Goal: Transaction & Acquisition: Book appointment/travel/reservation

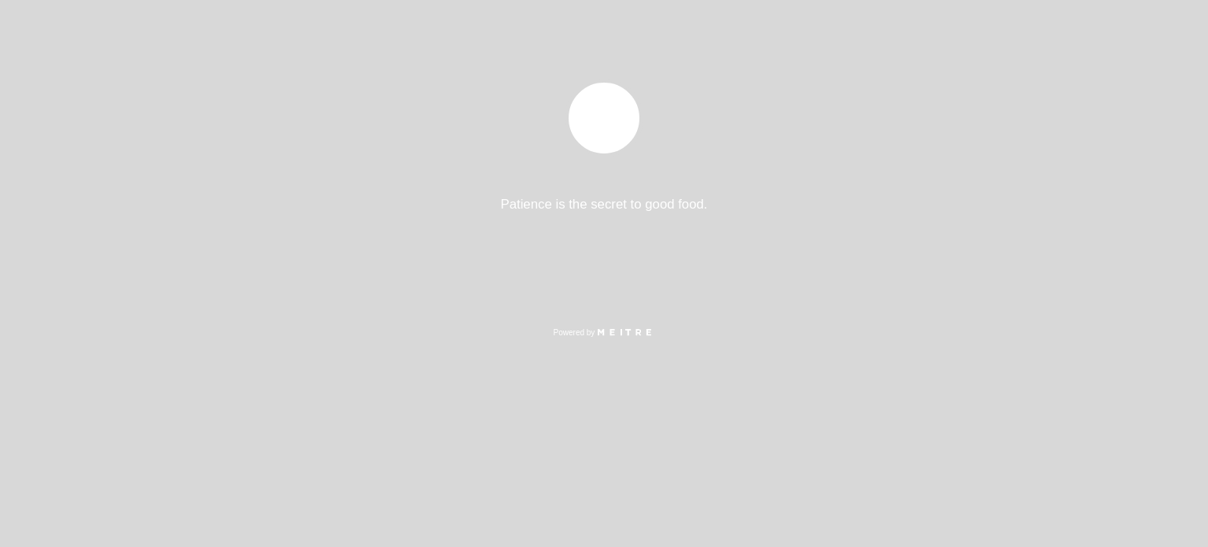
select select "pt"
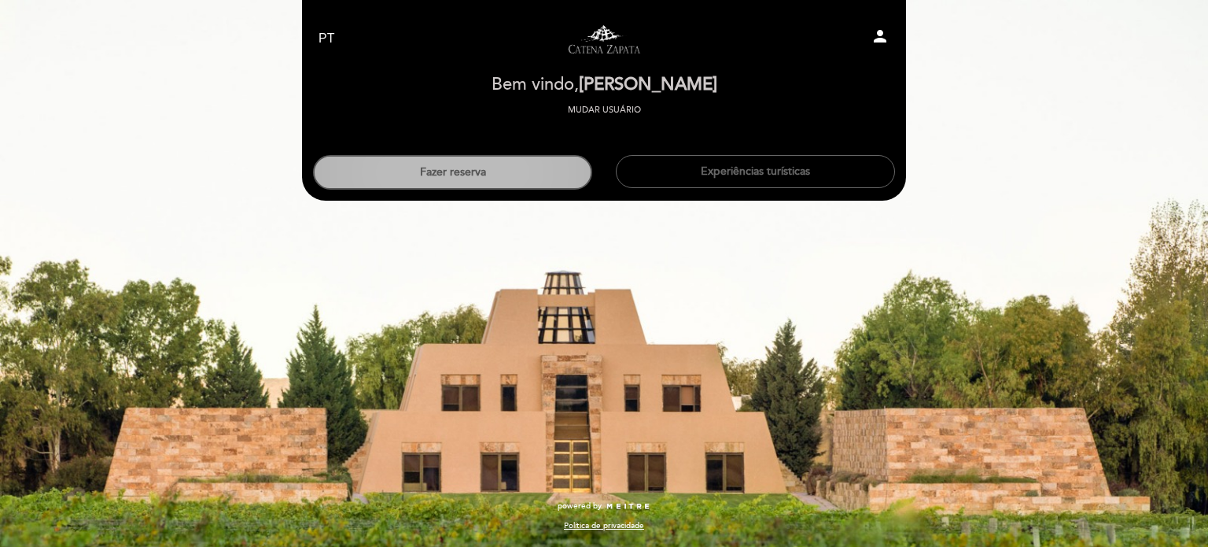
click at [481, 182] on button "Fazer reserva" at bounding box center [452, 172] width 279 height 35
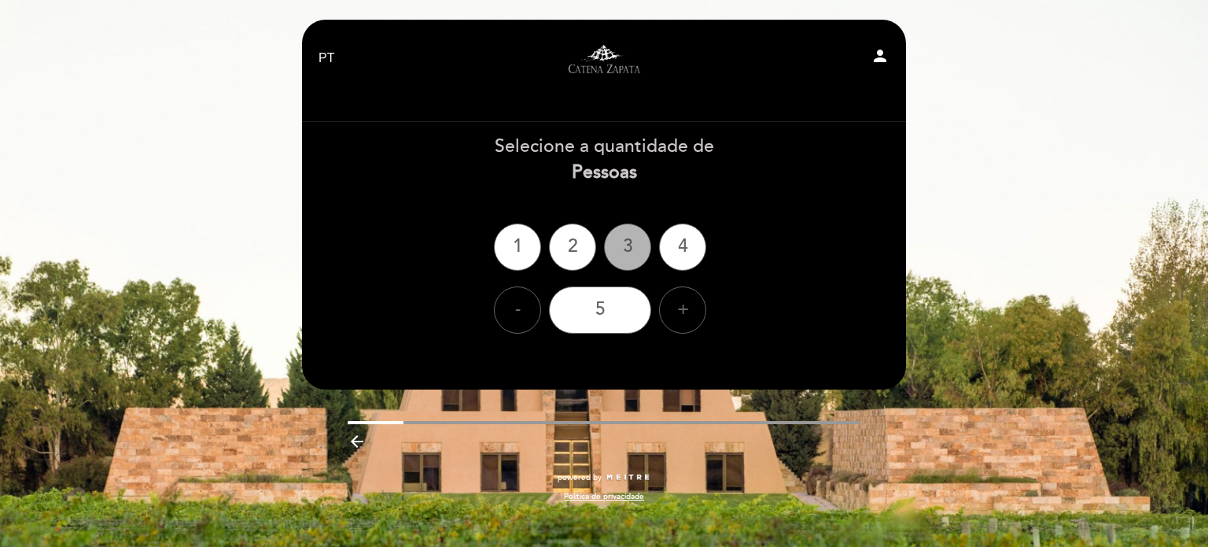
click at [624, 251] on div "3" at bounding box center [627, 246] width 47 height 47
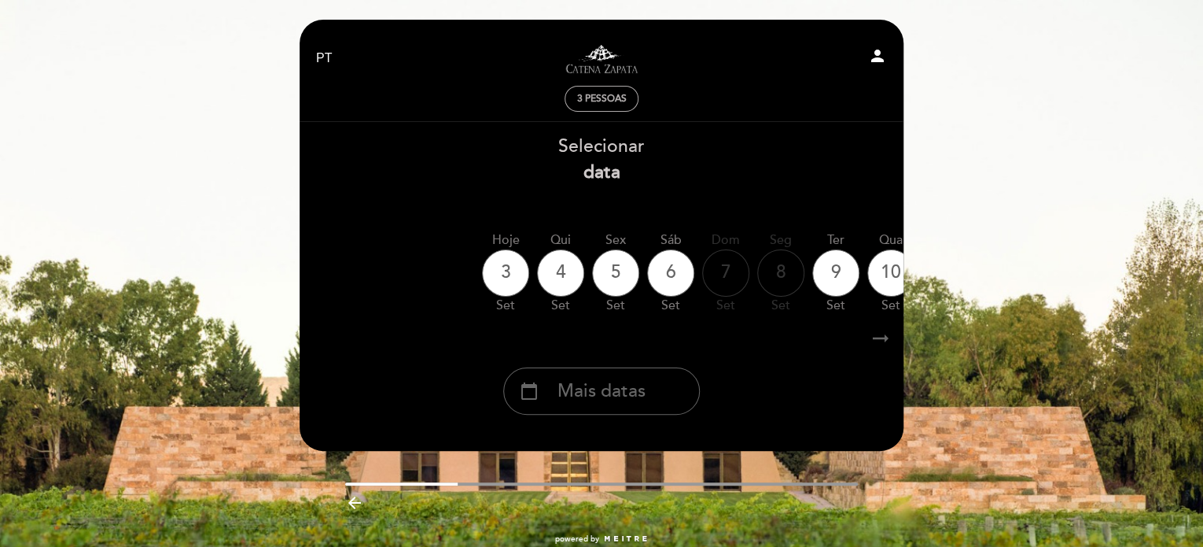
click at [621, 100] on span "3 pessoas" at bounding box center [602, 99] width 50 height 12
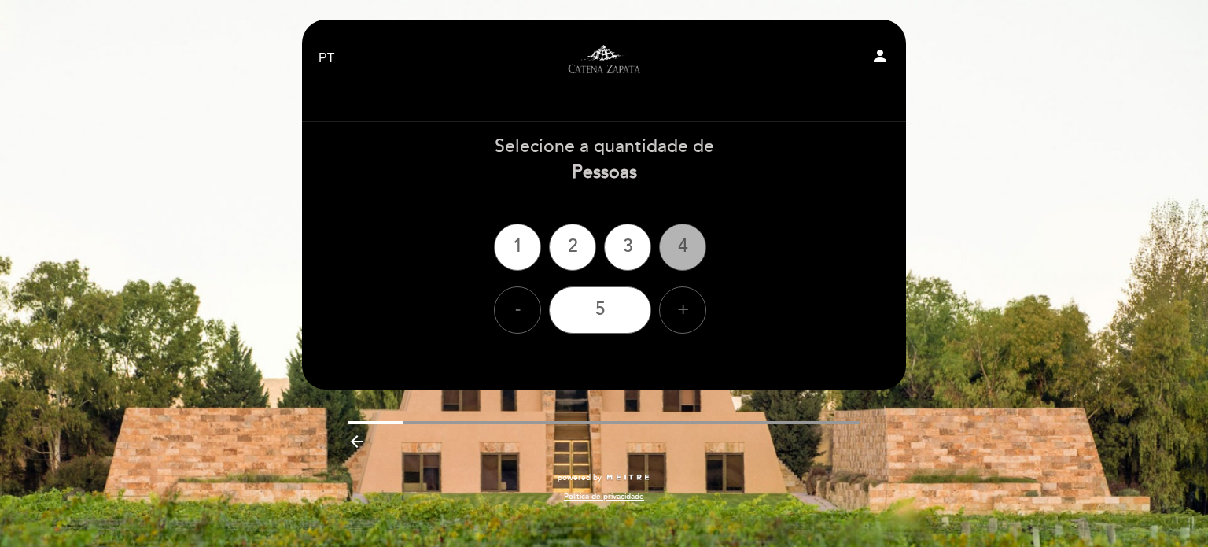
click at [677, 246] on div "4" at bounding box center [682, 246] width 47 height 47
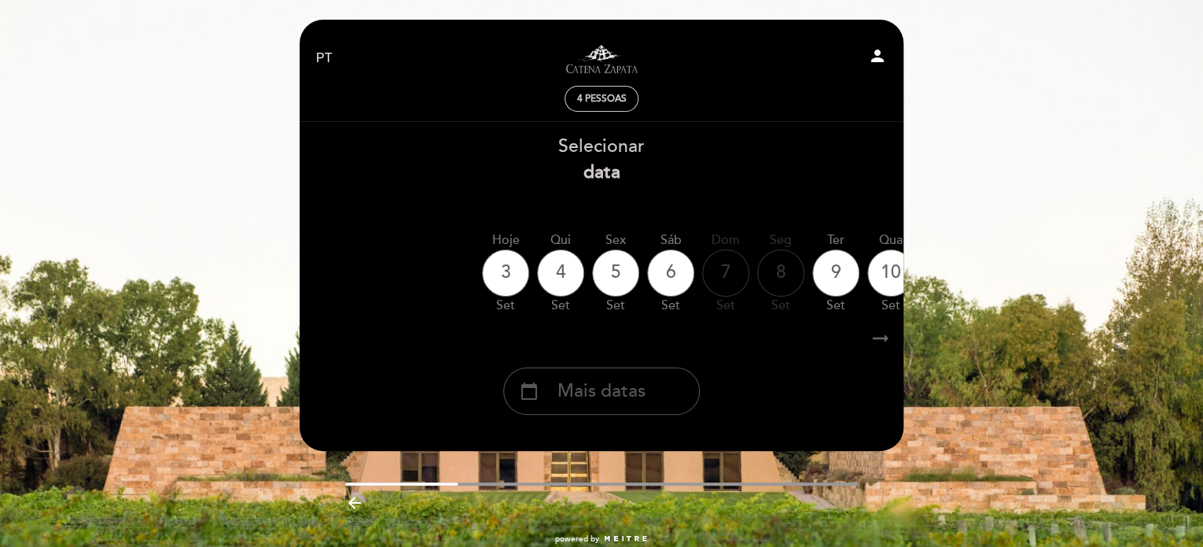
click at [601, 408] on div "calendar_today Mais datas" at bounding box center [601, 390] width 197 height 47
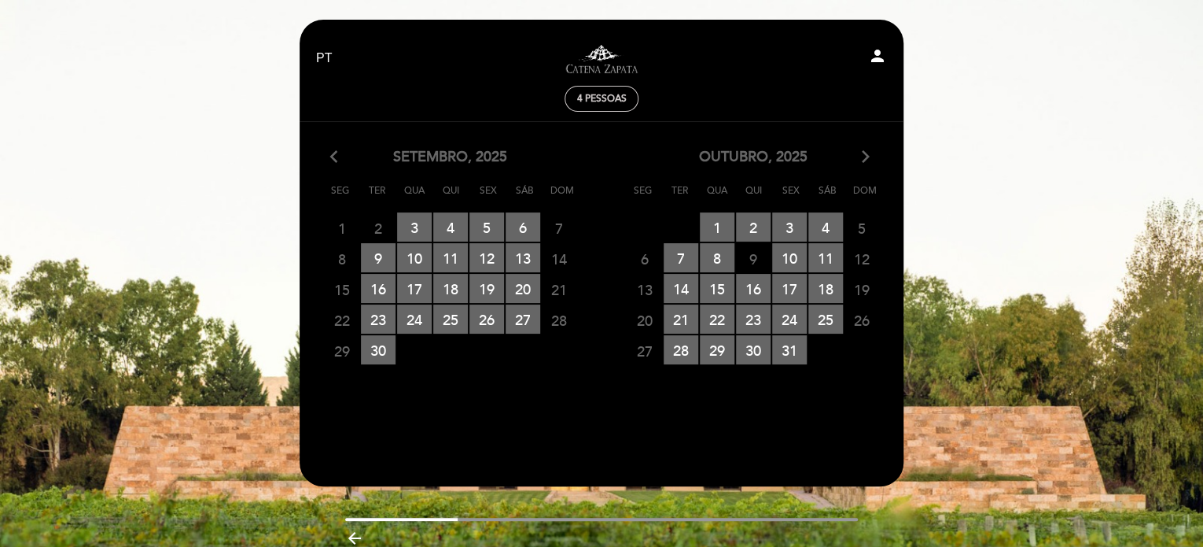
click at [866, 160] on icon "arrow_forward_ios" at bounding box center [866, 157] width 14 height 20
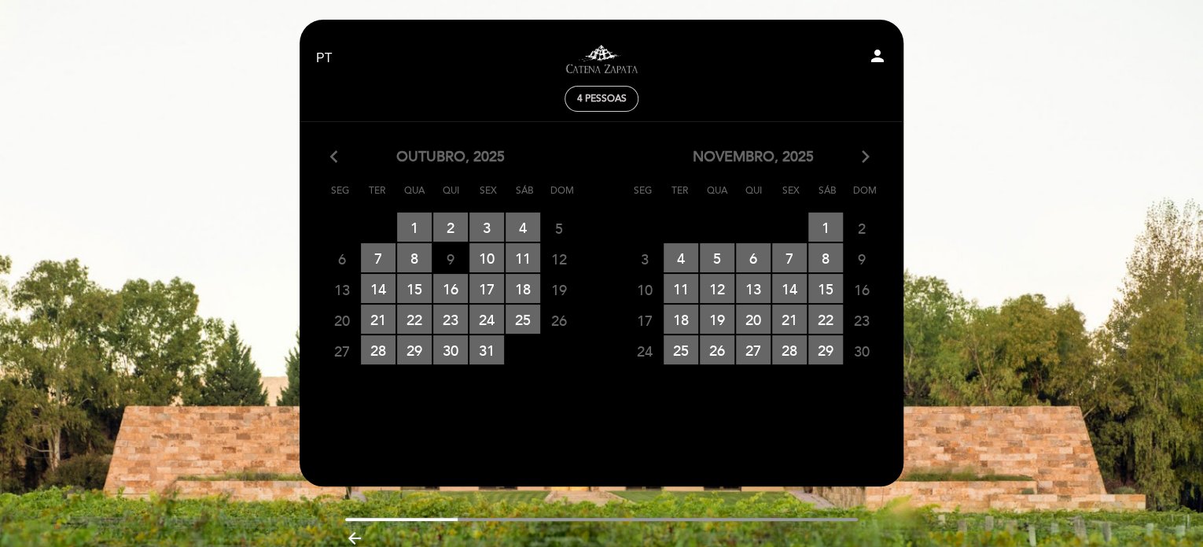
click at [871, 160] on icon "arrow_forward_ios" at bounding box center [866, 157] width 14 height 20
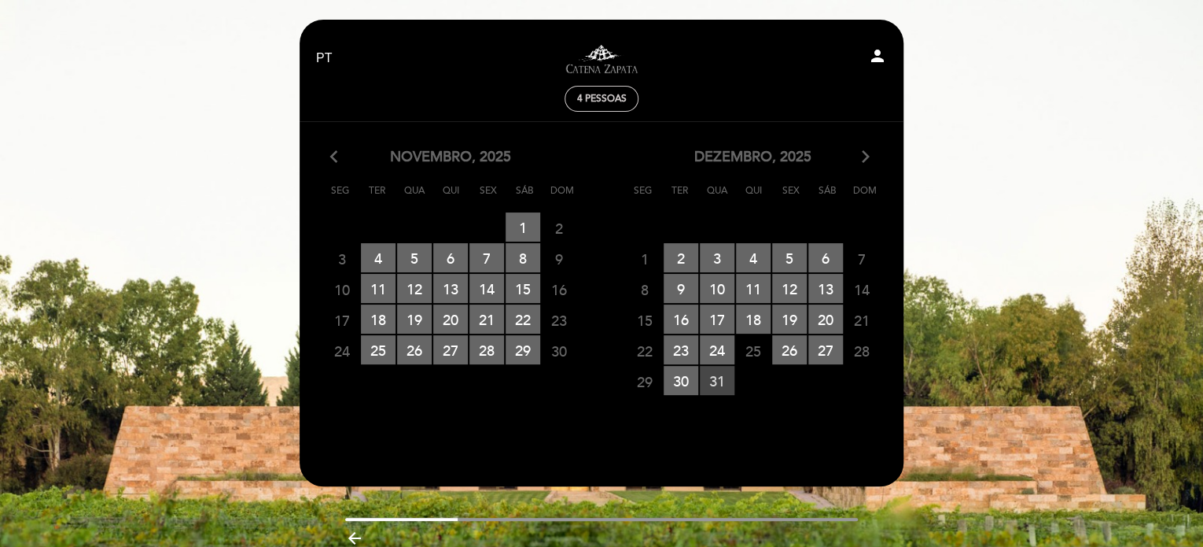
click at [714, 380] on span "31 RESERVAS DISPONÍVEIS" at bounding box center [717, 380] width 35 height 29
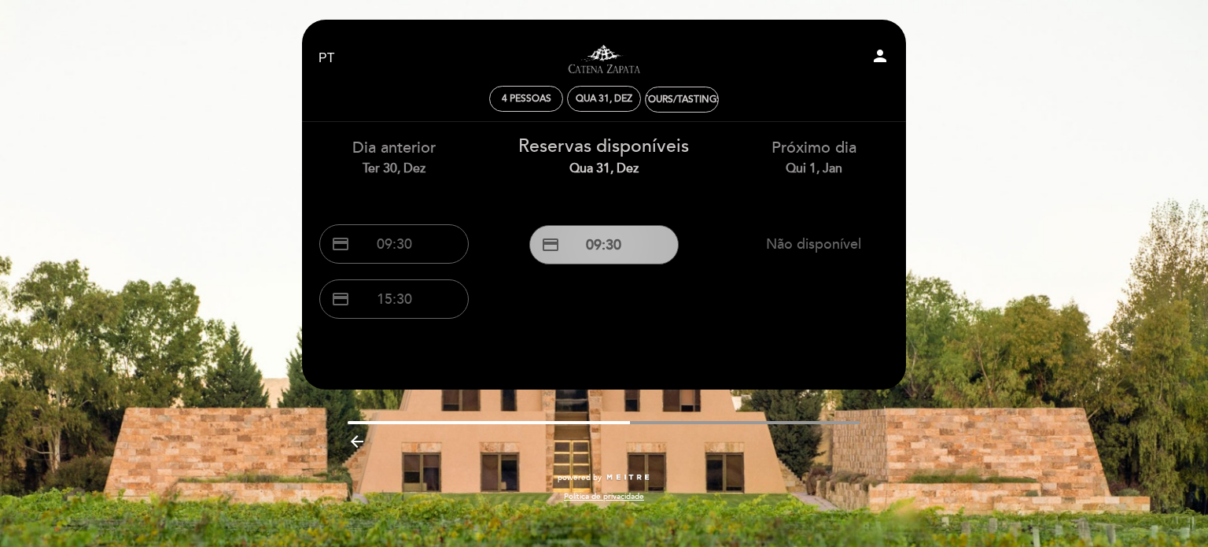
click at [639, 256] on button "credit_card 09:30" at bounding box center [603, 244] width 149 height 39
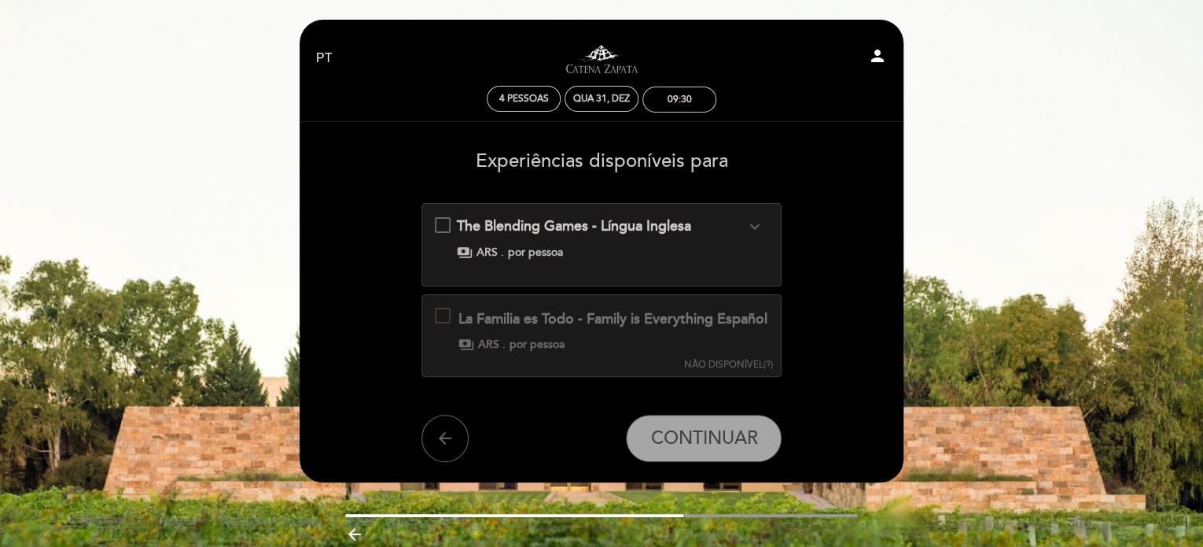
click at [440, 226] on div "The Blending Games - Língua Inglesa expand_more Fazer um corte de vinho é criar…" at bounding box center [602, 238] width 334 height 44
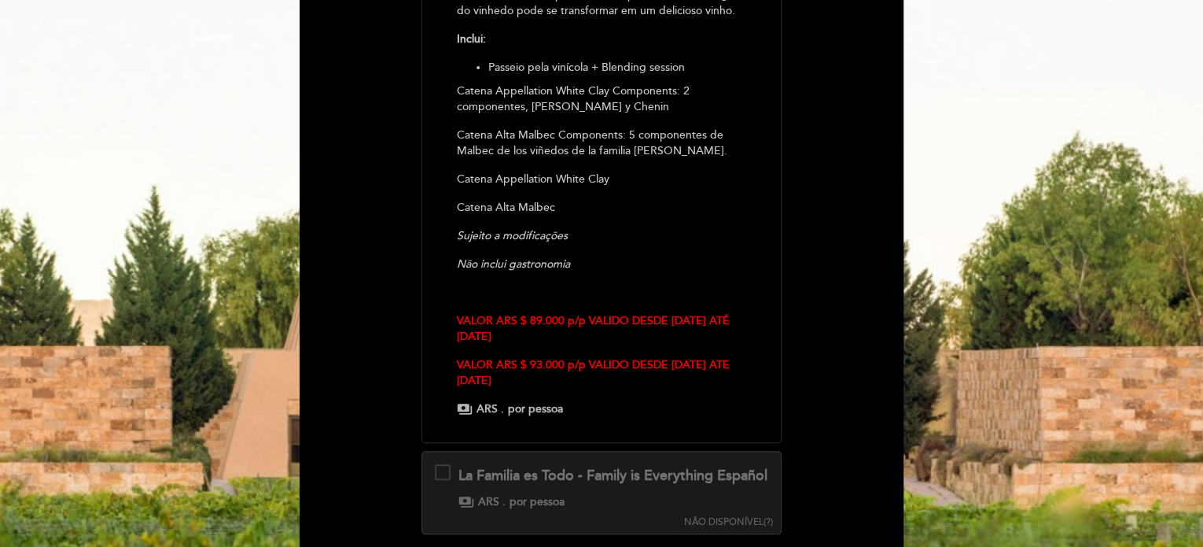
scroll to position [472, 0]
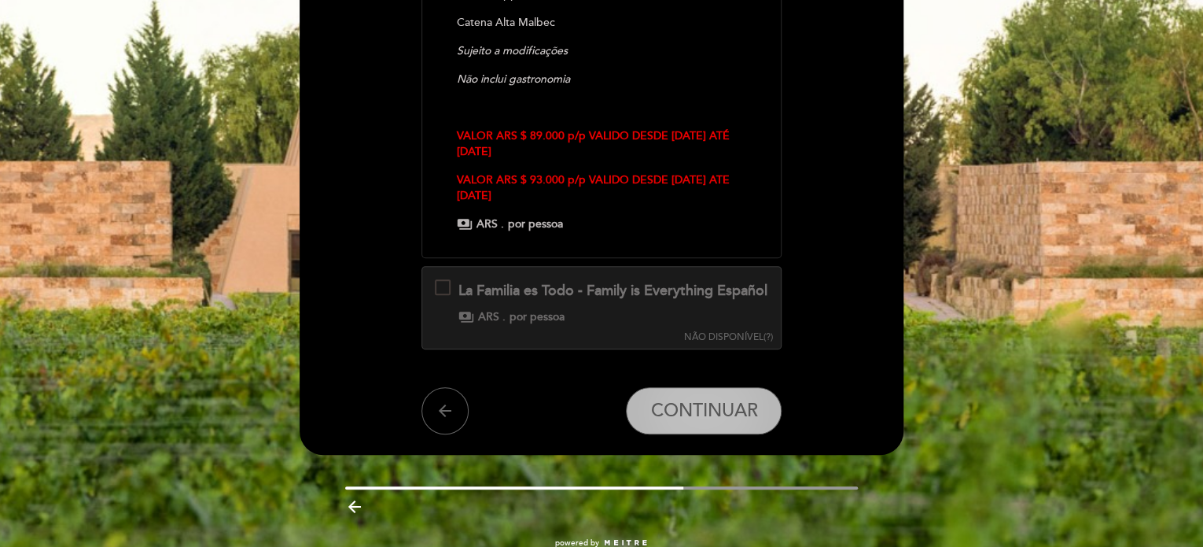
click at [694, 422] on span "CONTINUAR" at bounding box center [703, 411] width 107 height 22
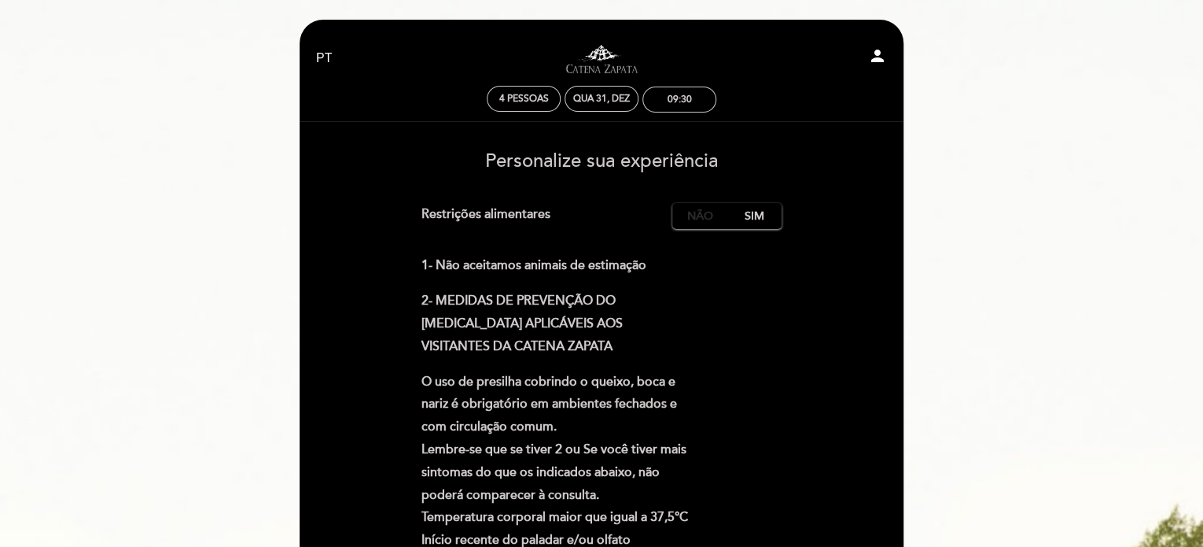
click at [698, 219] on label "Não" at bounding box center [699, 216] width 55 height 26
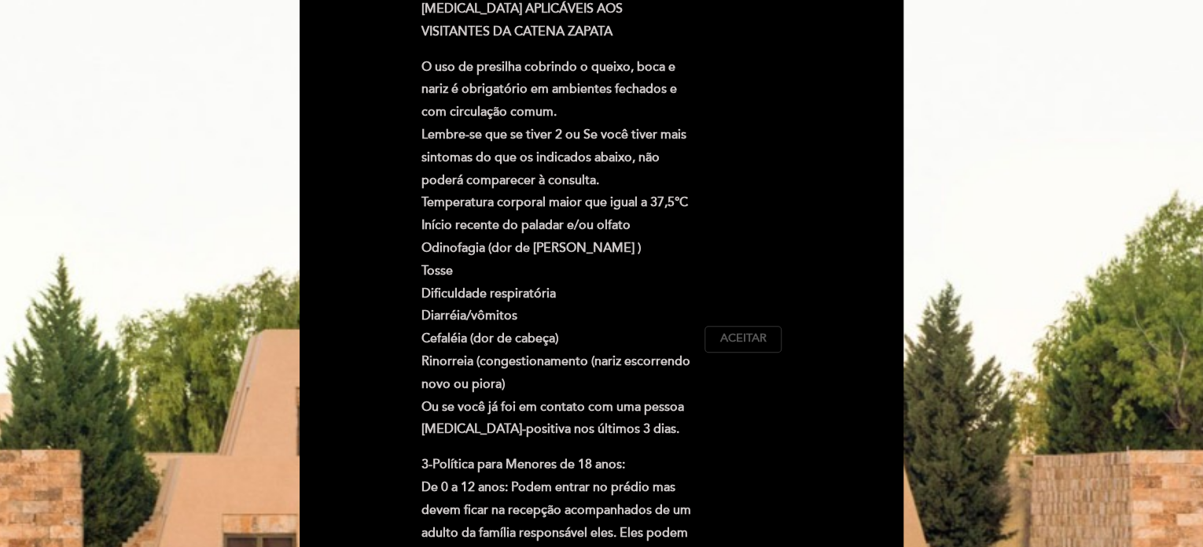
click at [742, 333] on span "Aceitar" at bounding box center [743, 338] width 46 height 17
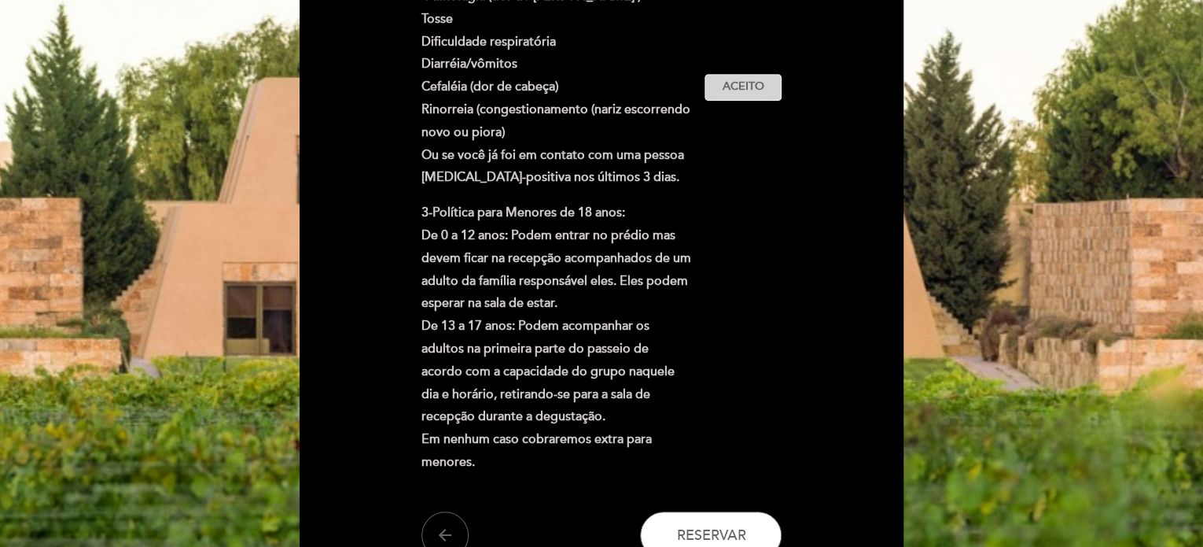
scroll to position [708, 0]
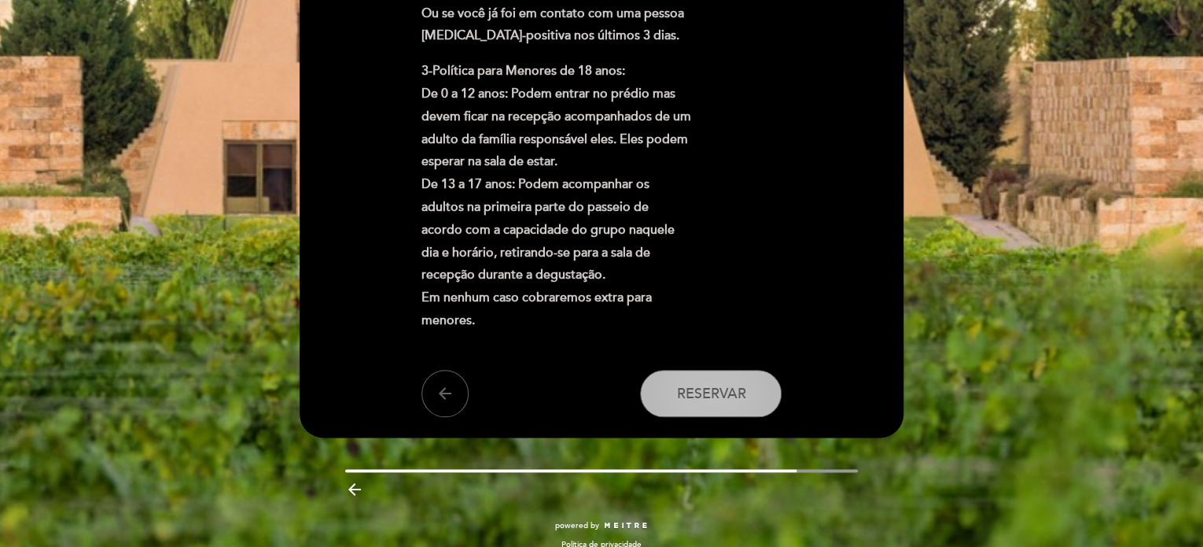
click at [731, 370] on button "Reservar" at bounding box center [711, 393] width 142 height 47
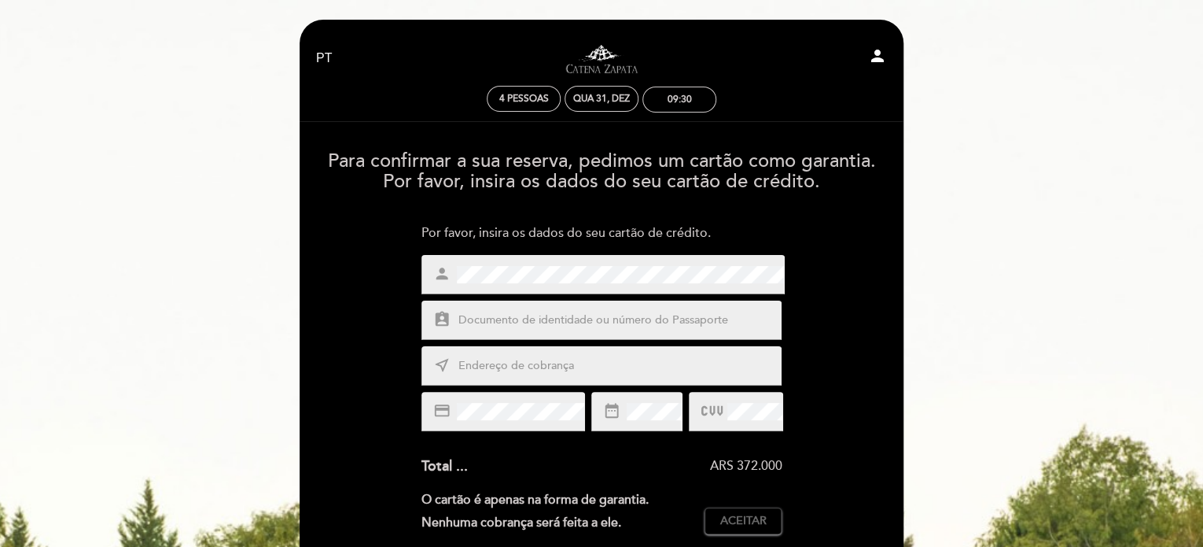
click at [585, 319] on input "text" at bounding box center [620, 320] width 327 height 18
type input "21830193791"
click at [595, 361] on input "text" at bounding box center [620, 366] width 327 height 18
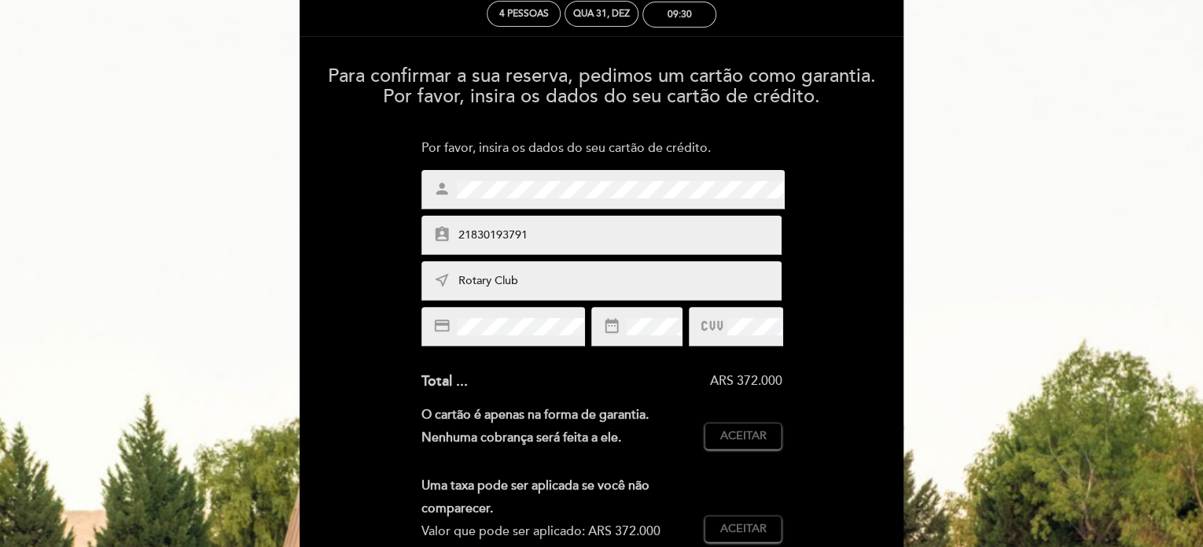
scroll to position [236, 0]
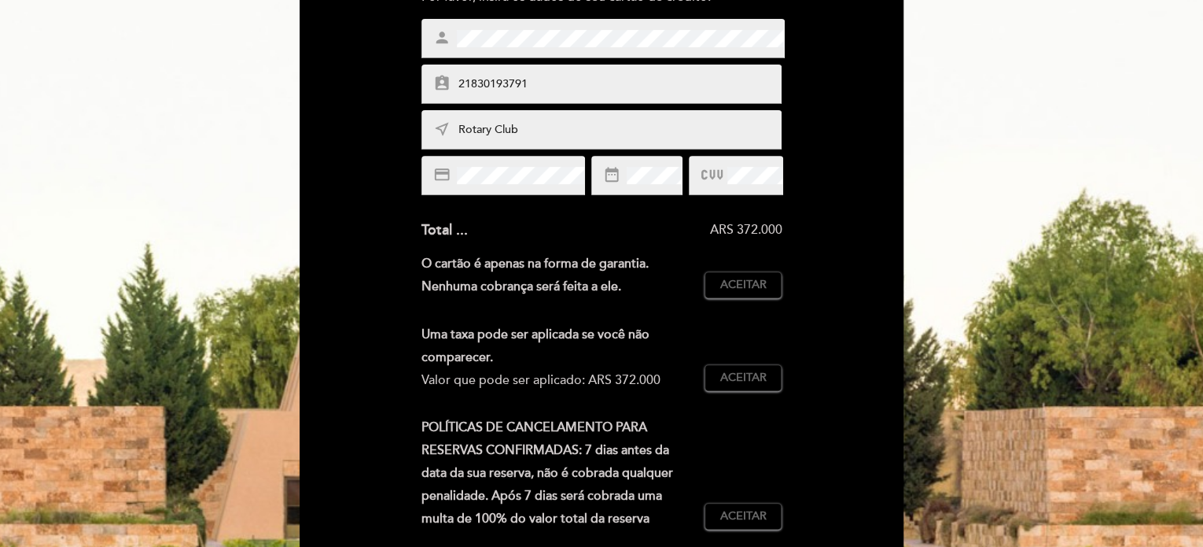
click at [753, 299] on div "O cartão é apenas na forma de garantia. Nenhuma cobrança será feita a ele. O ca…" at bounding box center [602, 281] width 361 height 58
click at [755, 289] on span "Aceitar" at bounding box center [743, 285] width 46 height 17
click at [745, 383] on span "Aceitar" at bounding box center [743, 378] width 46 height 17
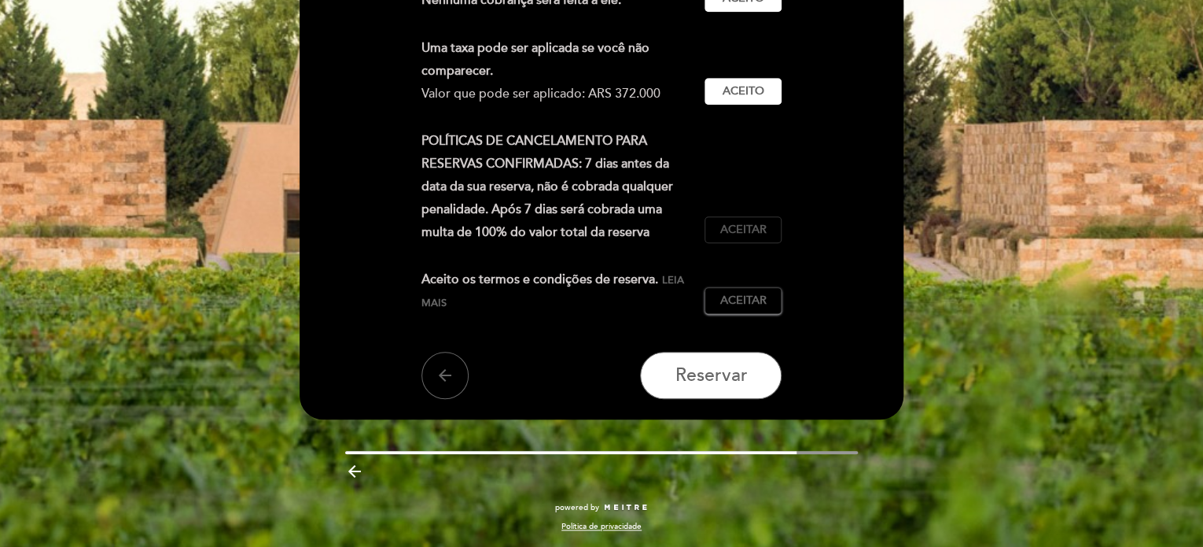
click at [767, 229] on button "Aceitar Aceito" at bounding box center [743, 229] width 77 height 27
click at [754, 301] on span "Aceitar" at bounding box center [743, 301] width 46 height 17
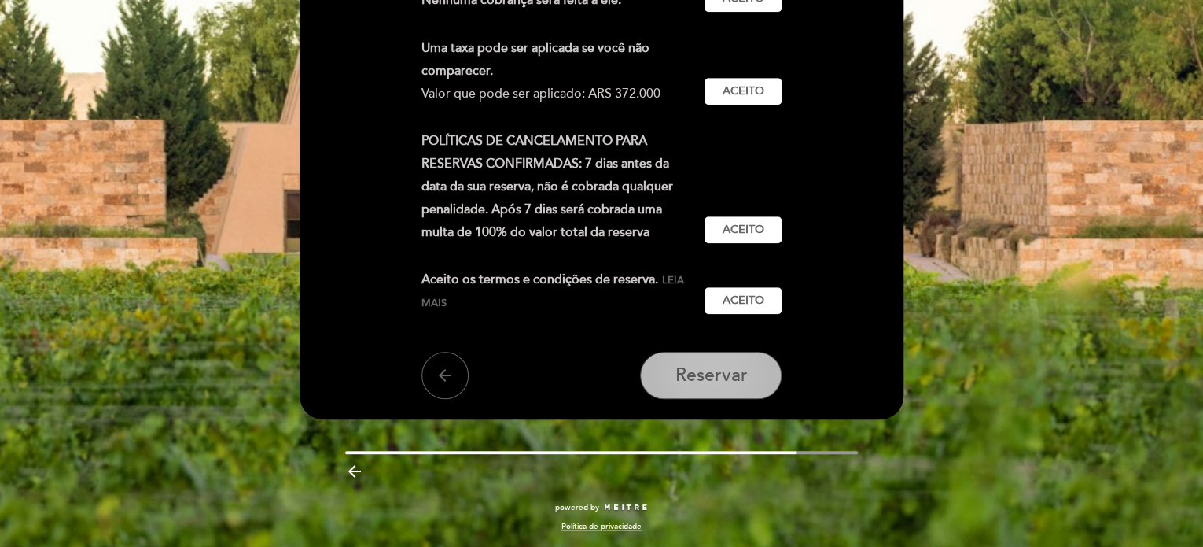
click at [725, 383] on span "Reservar" at bounding box center [711, 375] width 72 height 22
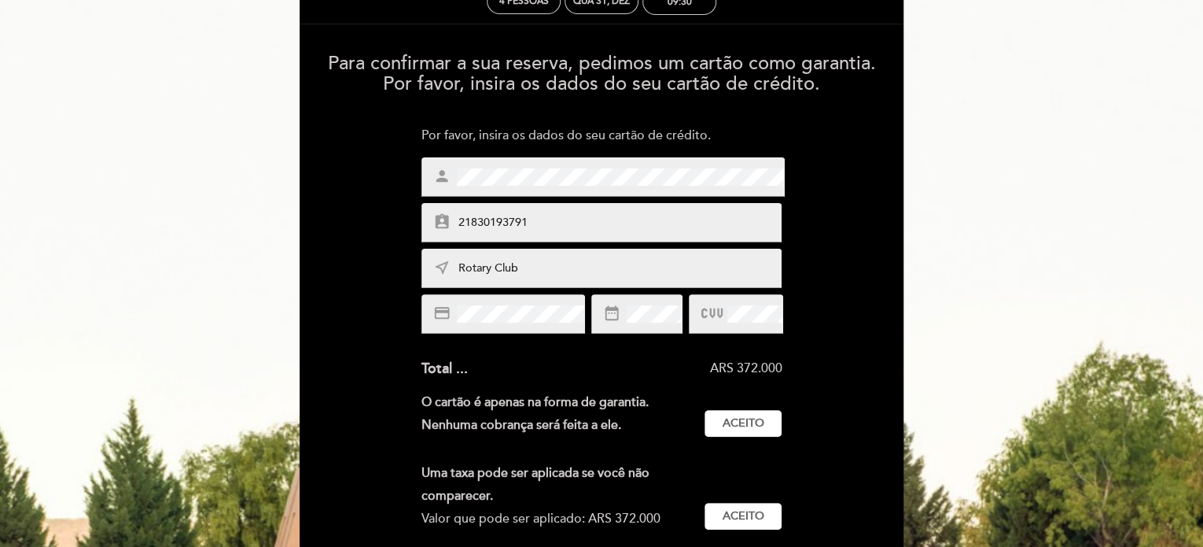
scroll to position [315, 0]
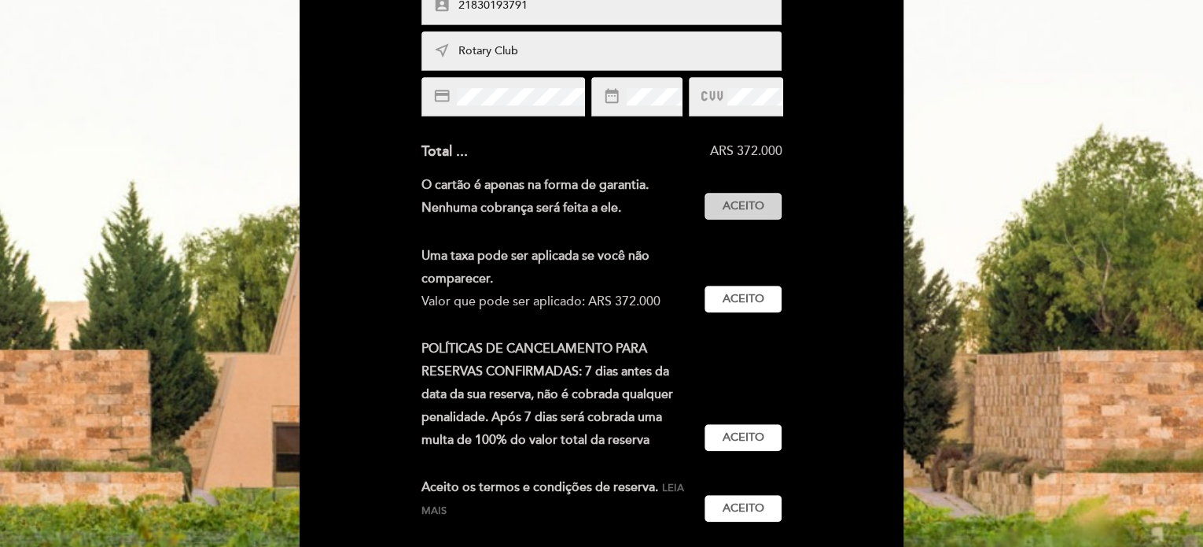
click at [731, 204] on span "Aceito" at bounding box center [744, 206] width 42 height 17
click at [747, 307] on button "Aceitar Aceito" at bounding box center [743, 298] width 77 height 27
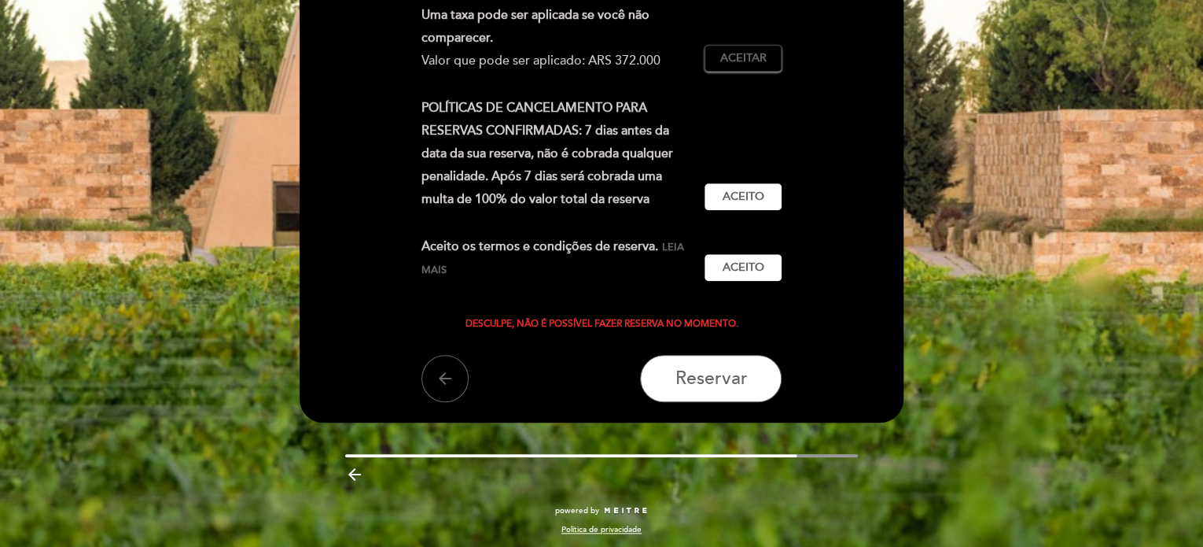
scroll to position [558, 0]
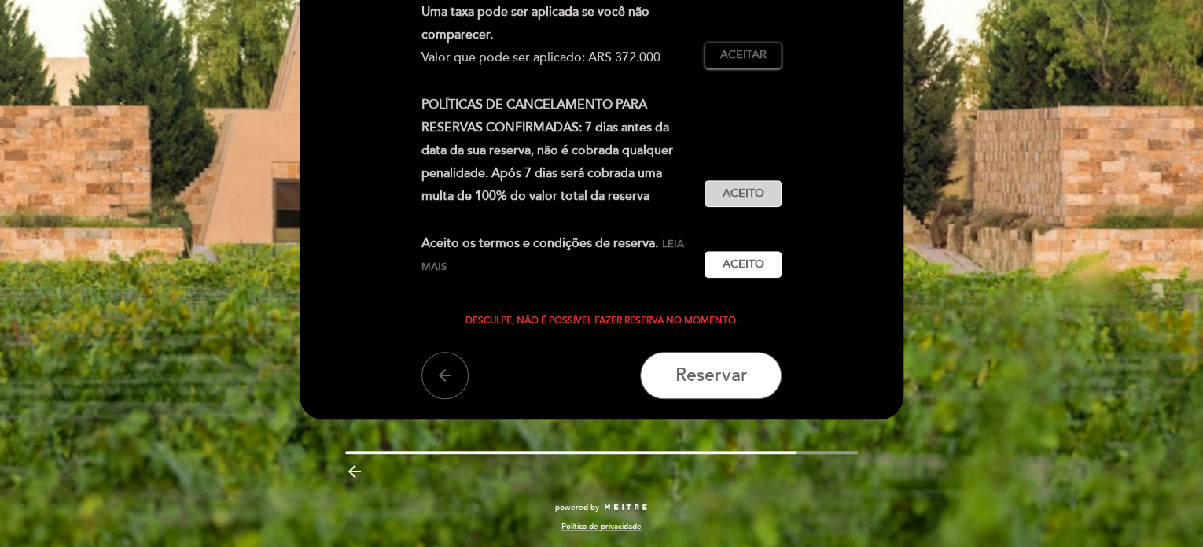
click at [759, 186] on span "Aceito" at bounding box center [744, 194] width 42 height 17
click at [761, 263] on span "Aceito" at bounding box center [744, 264] width 42 height 17
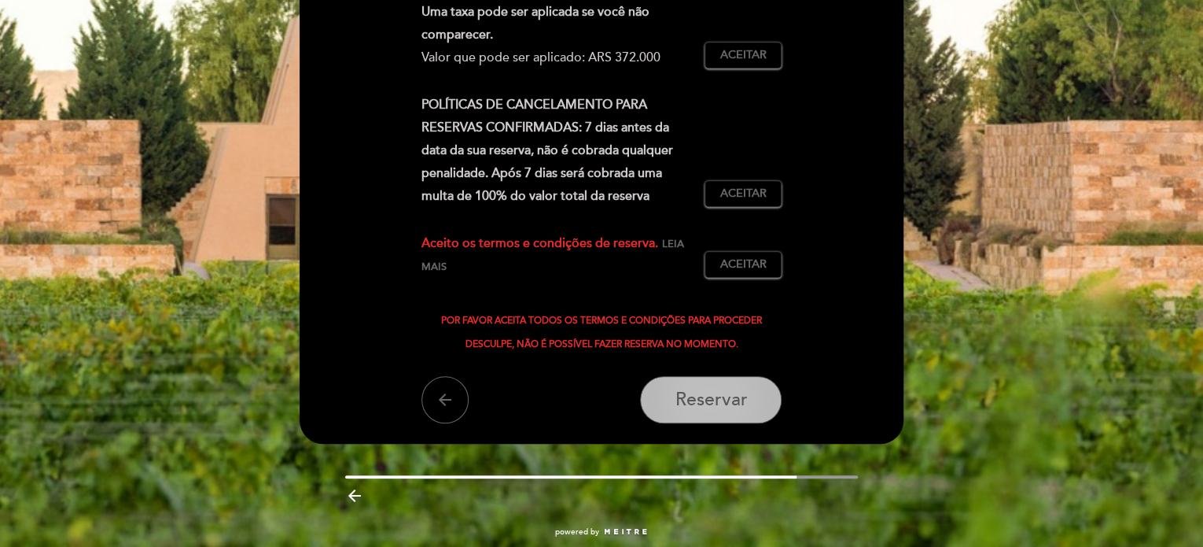
click at [714, 400] on span "Reservar" at bounding box center [711, 399] width 72 height 22
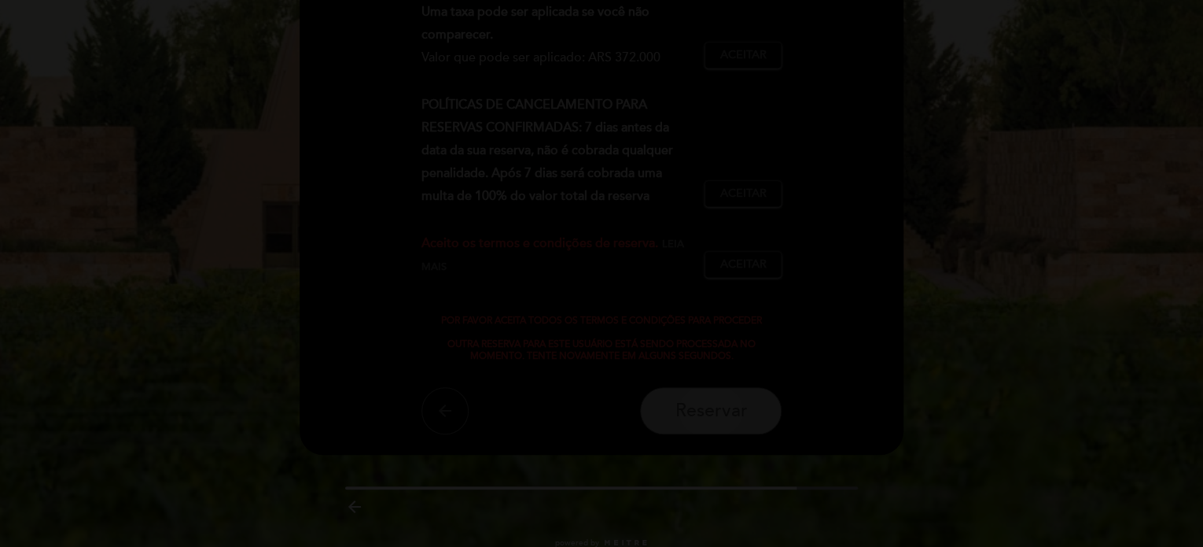
scroll to position [0, 0]
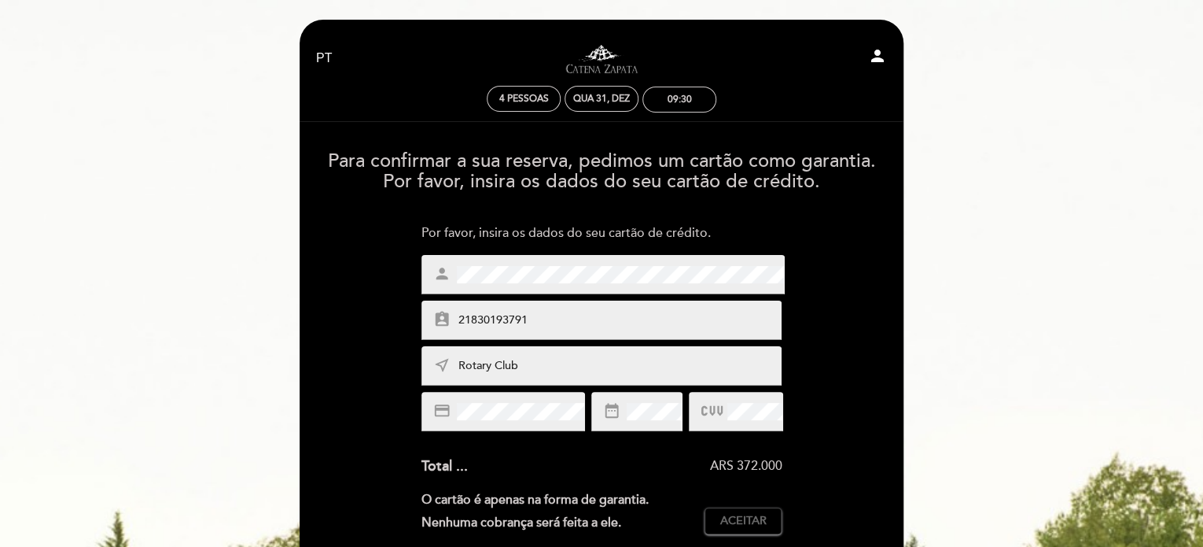
click at [566, 307] on div "assignment_ind 21830193791" at bounding box center [602, 319] width 361 height 39
click at [566, 367] on input "Rotary Club" at bounding box center [620, 366] width 327 height 18
type input "av españa, 744"
click at [428, 411] on div "credit_card" at bounding box center [504, 411] width 164 height 39
drag, startPoint x: 488, startPoint y: 400, endPoint x: 553, endPoint y: 400, distance: 65.3
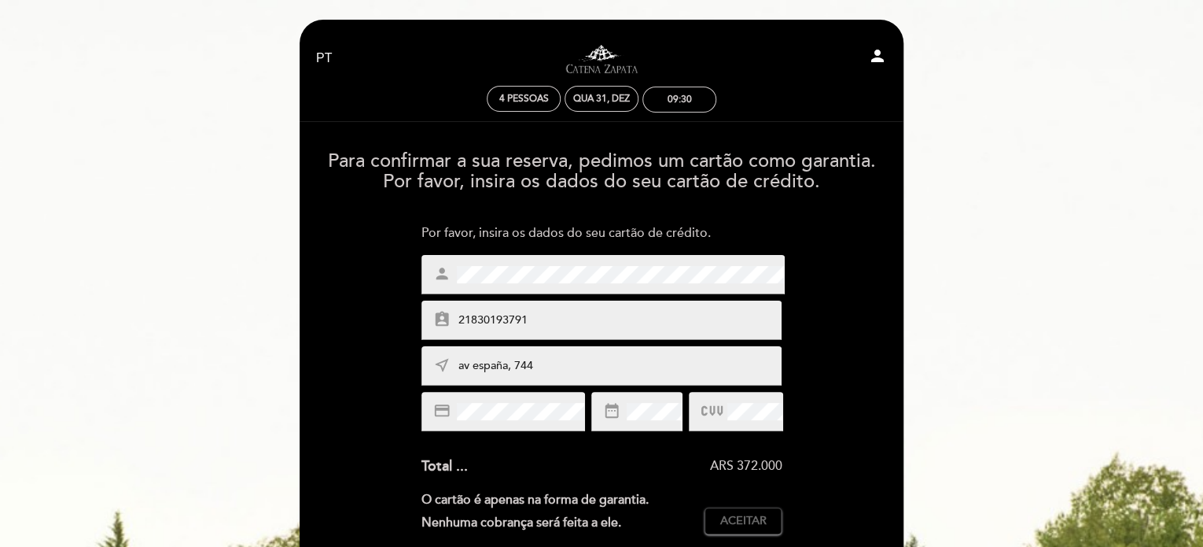
click at [547, 399] on div "credit_card" at bounding box center [504, 411] width 164 height 39
click at [440, 409] on div "credit_card" at bounding box center [504, 411] width 164 height 39
click at [881, 53] on icon "person" at bounding box center [877, 55] width 19 height 19
select select "pt"
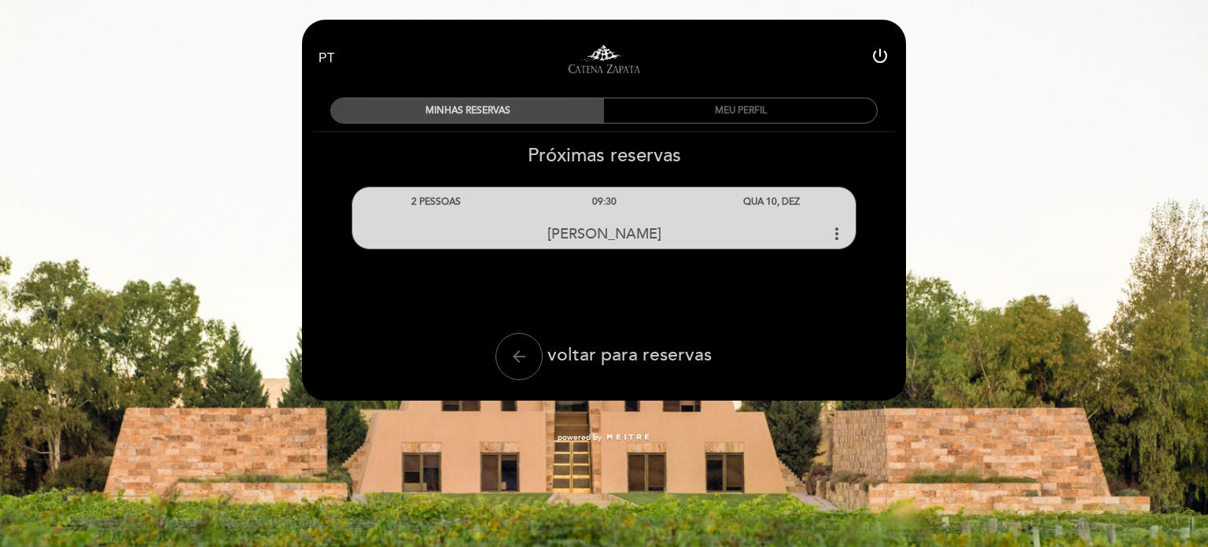
click at [526, 106] on div "MINHAS RESERVAS" at bounding box center [467, 110] width 273 height 24
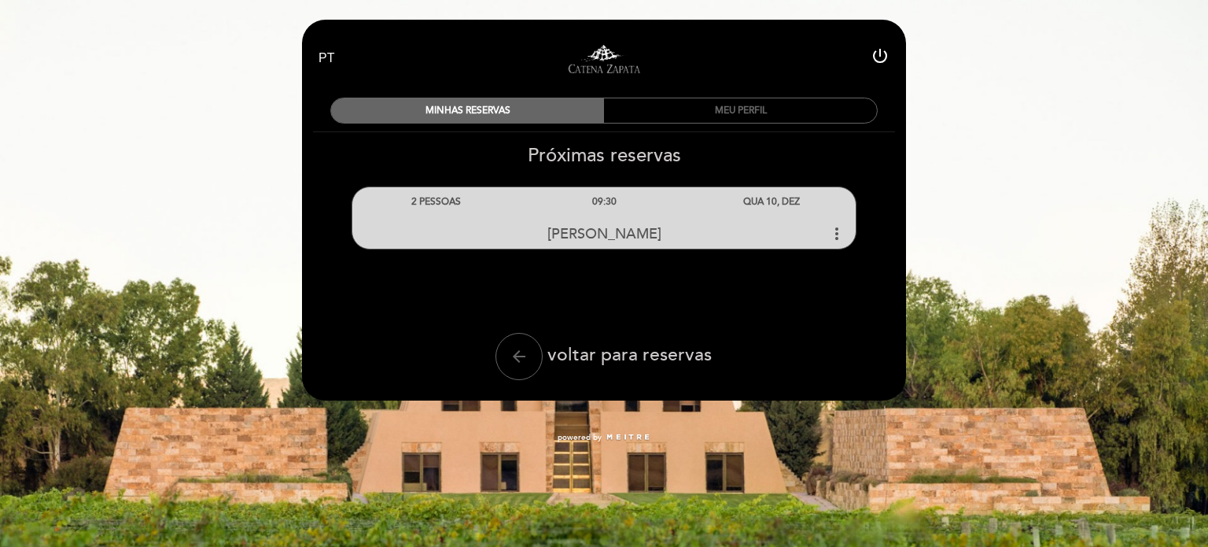
click at [651, 369] on div "arrow_back voltar para reservas" at bounding box center [603, 356] width 375 height 47
click at [653, 358] on span "voltar para reservas" at bounding box center [629, 355] width 164 height 22
click at [514, 360] on icon "arrow_back" at bounding box center [519, 356] width 19 height 19
select select "pt"
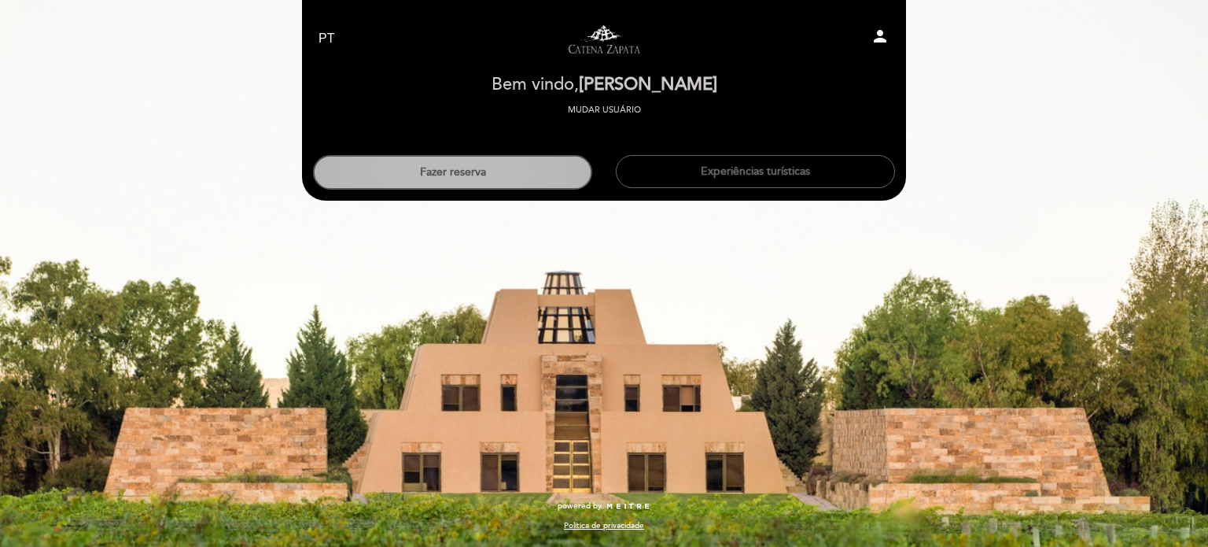
click at [514, 166] on button "Fazer reserva" at bounding box center [452, 172] width 279 height 35
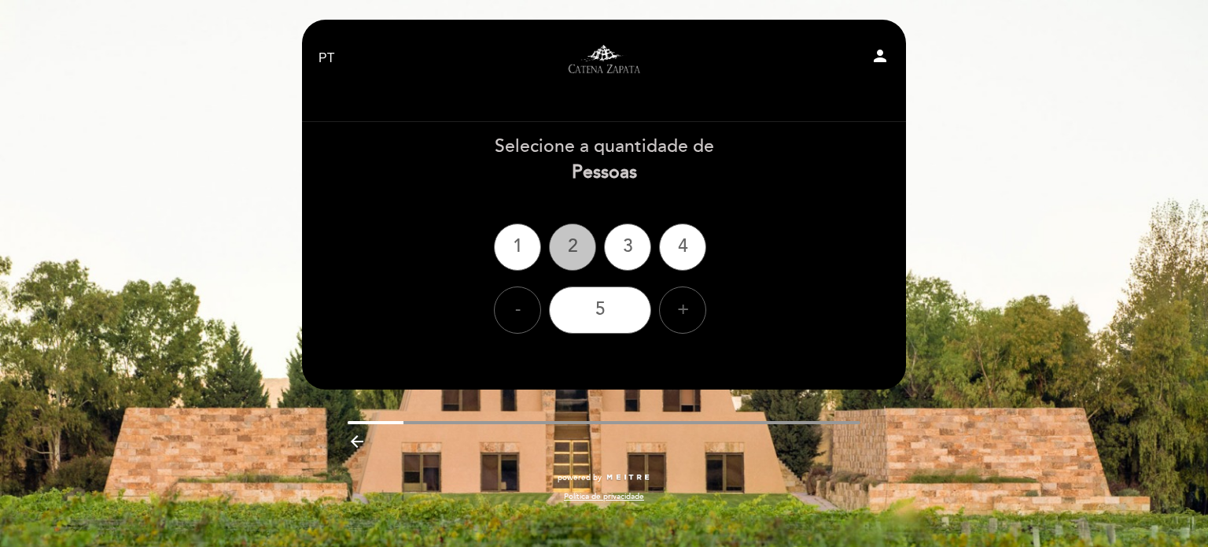
click at [584, 235] on div "2" at bounding box center [572, 246] width 47 height 47
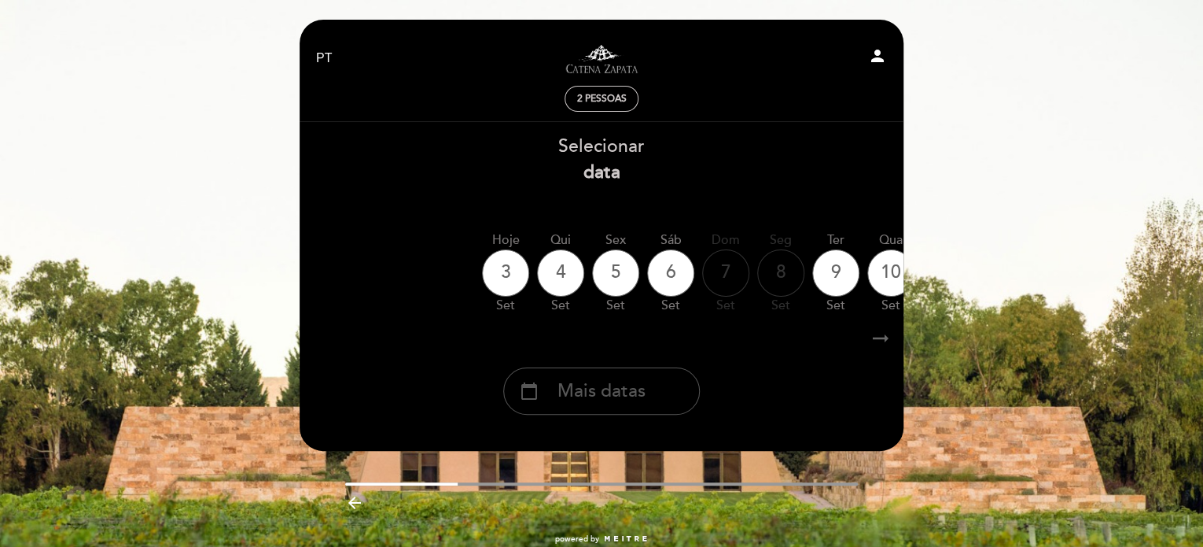
click at [618, 401] on span "Mais datas" at bounding box center [602, 391] width 88 height 26
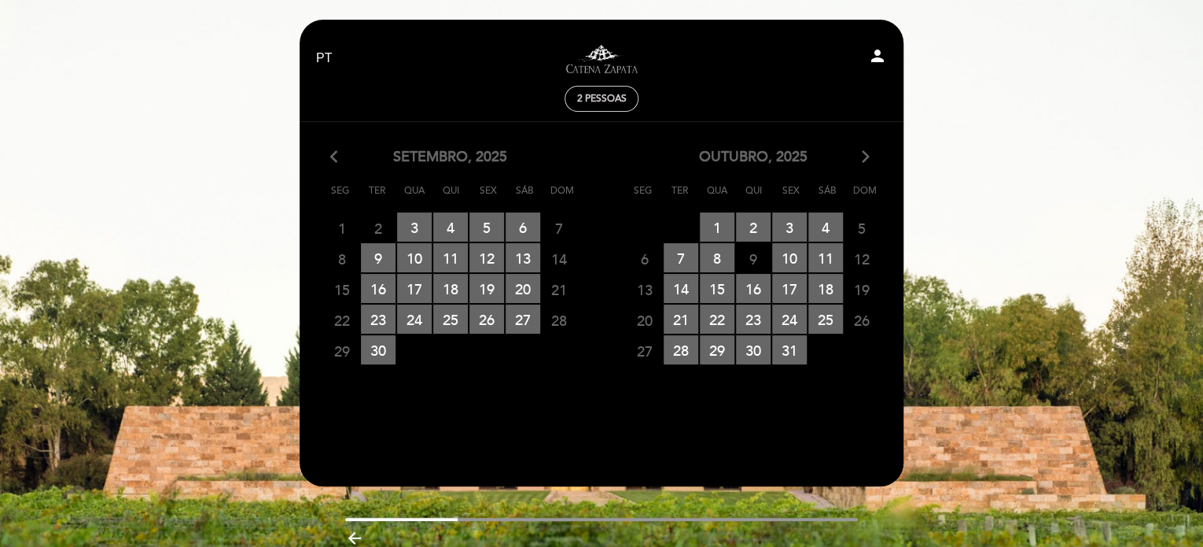
click at [872, 160] on icon "arrow_forward_ios" at bounding box center [866, 157] width 14 height 20
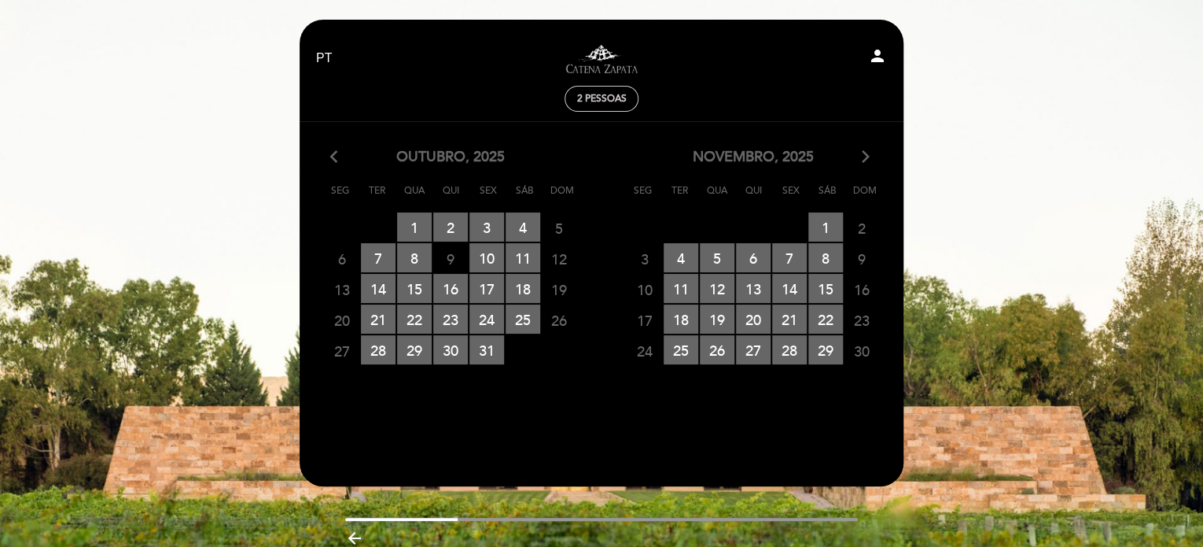
click at [864, 160] on icon "arrow_forward_ios" at bounding box center [866, 157] width 14 height 20
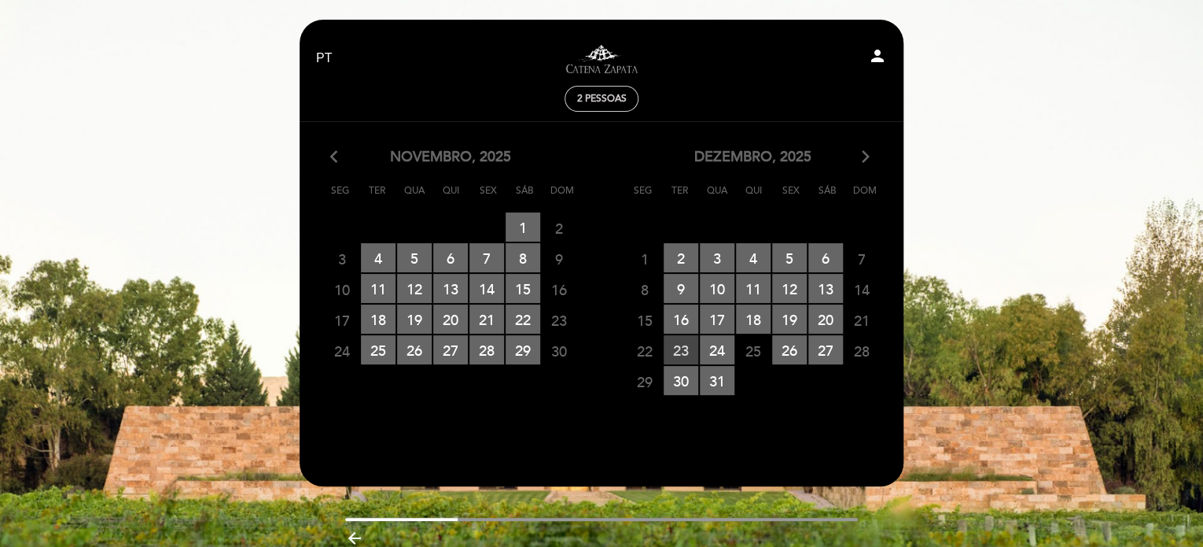
click at [683, 347] on span "23 RESERVAS DISPONÍVEIS" at bounding box center [681, 349] width 35 height 29
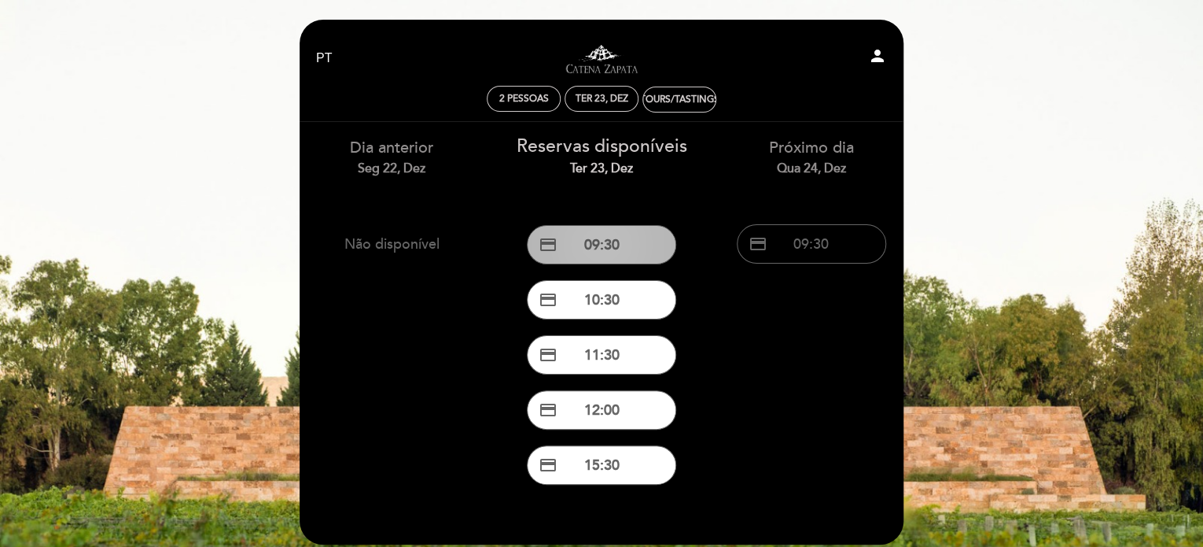
click at [607, 238] on button "credit_card 09:30" at bounding box center [601, 244] width 149 height 39
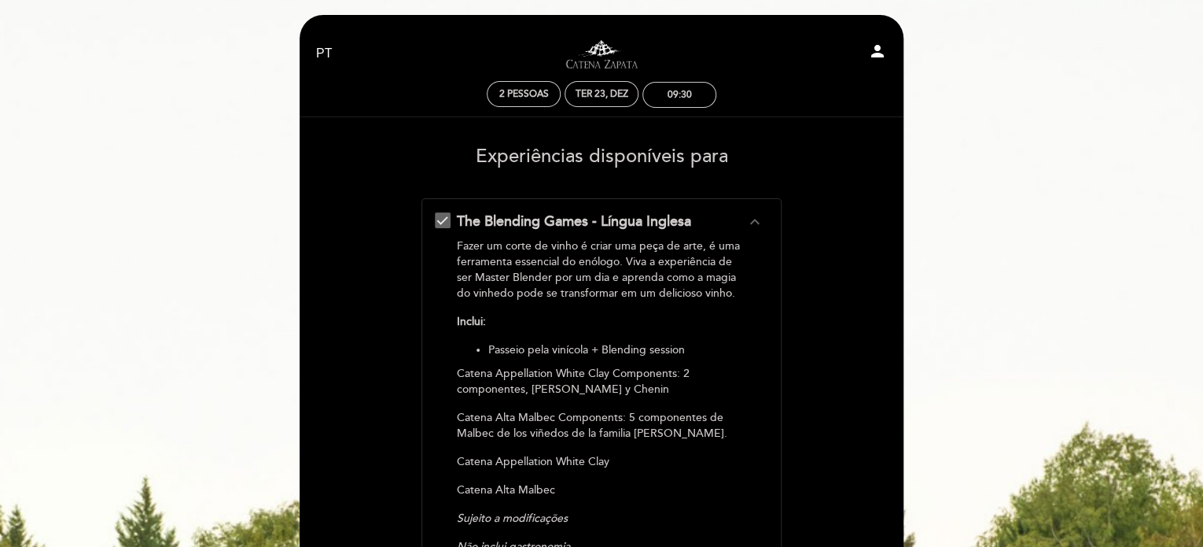
scroll to position [472, 0]
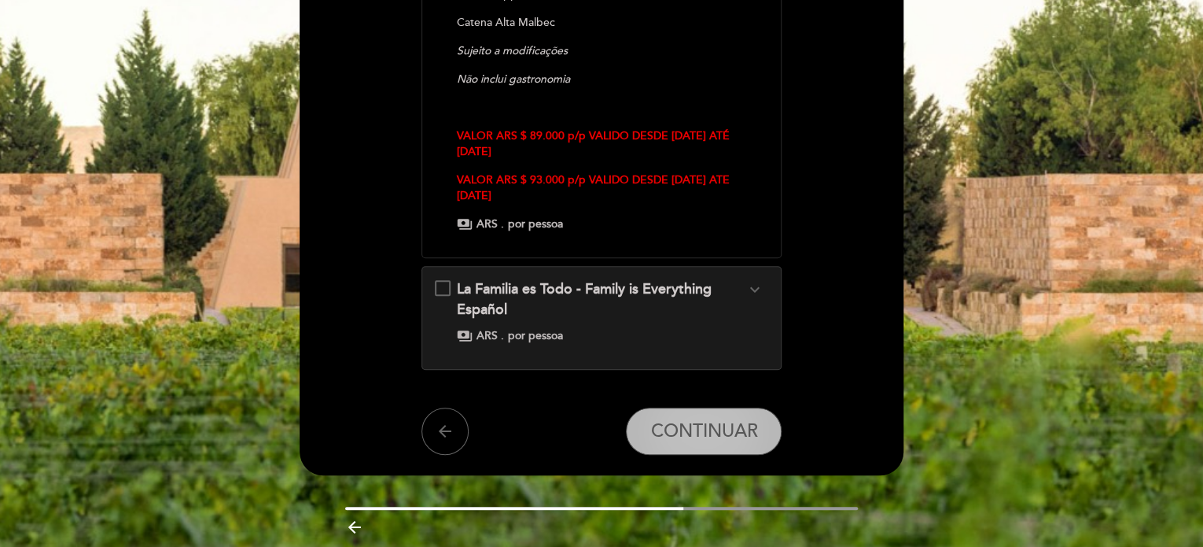
click at [778, 436] on button "CONTINUAR" at bounding box center [704, 430] width 156 height 47
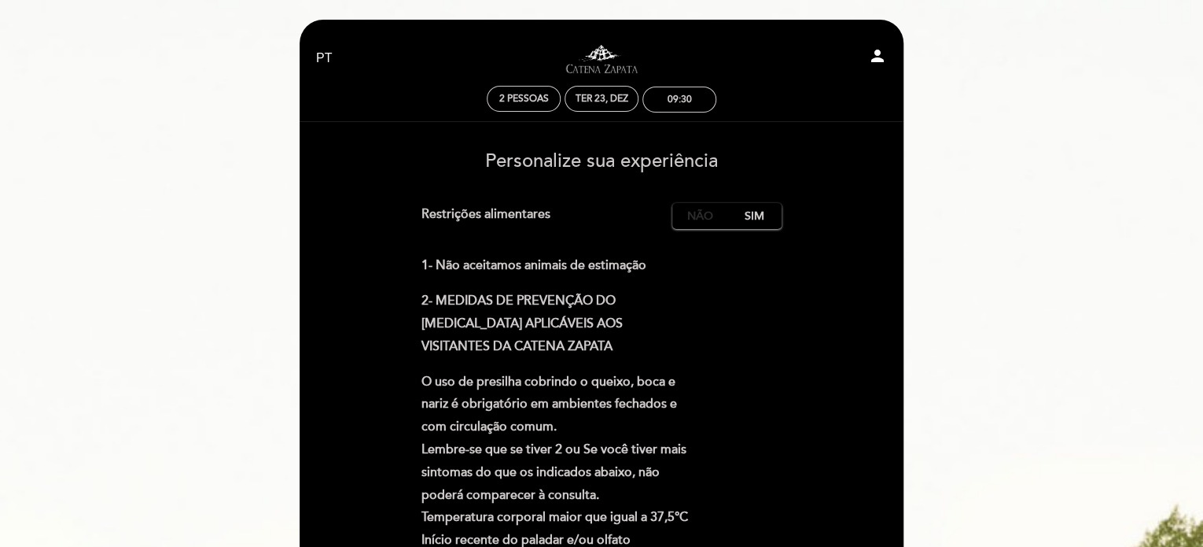
click at [708, 216] on label "Não" at bounding box center [699, 216] width 55 height 26
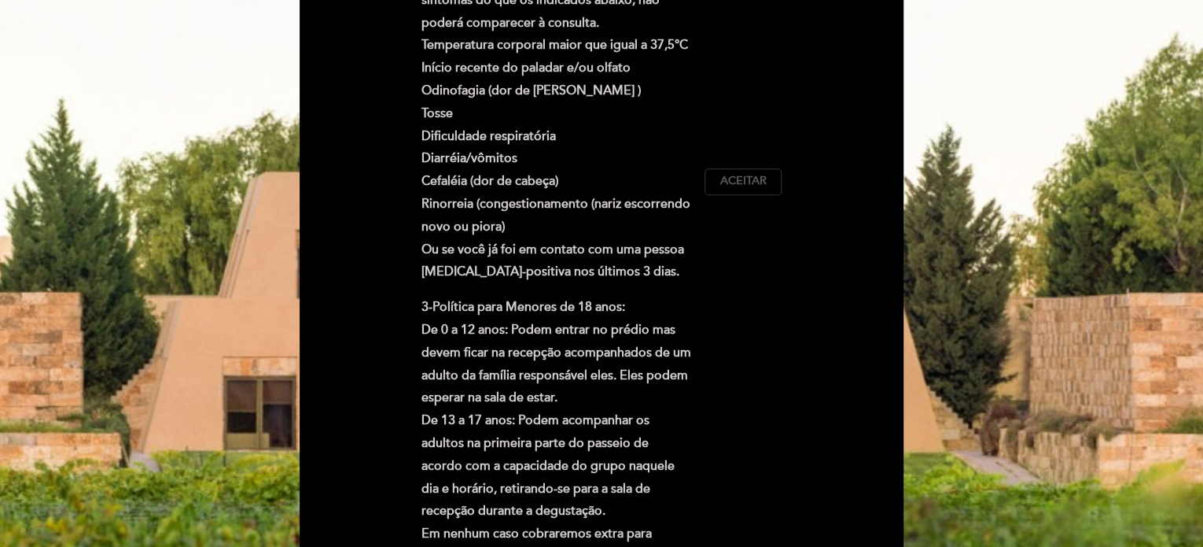
click at [746, 181] on span "Aceitar" at bounding box center [743, 181] width 46 height 17
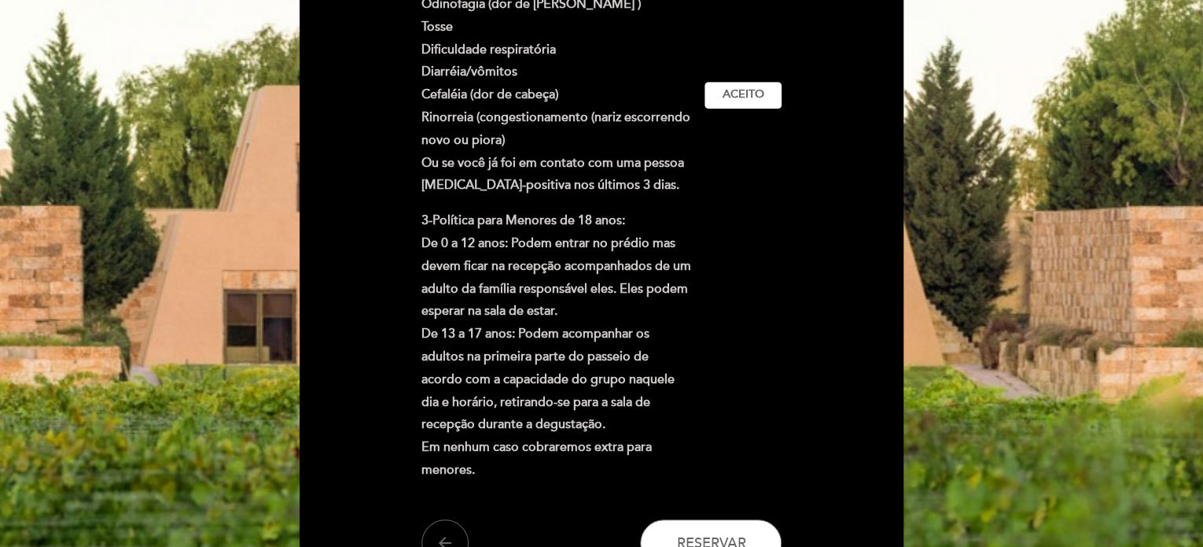
scroll to position [727, 0]
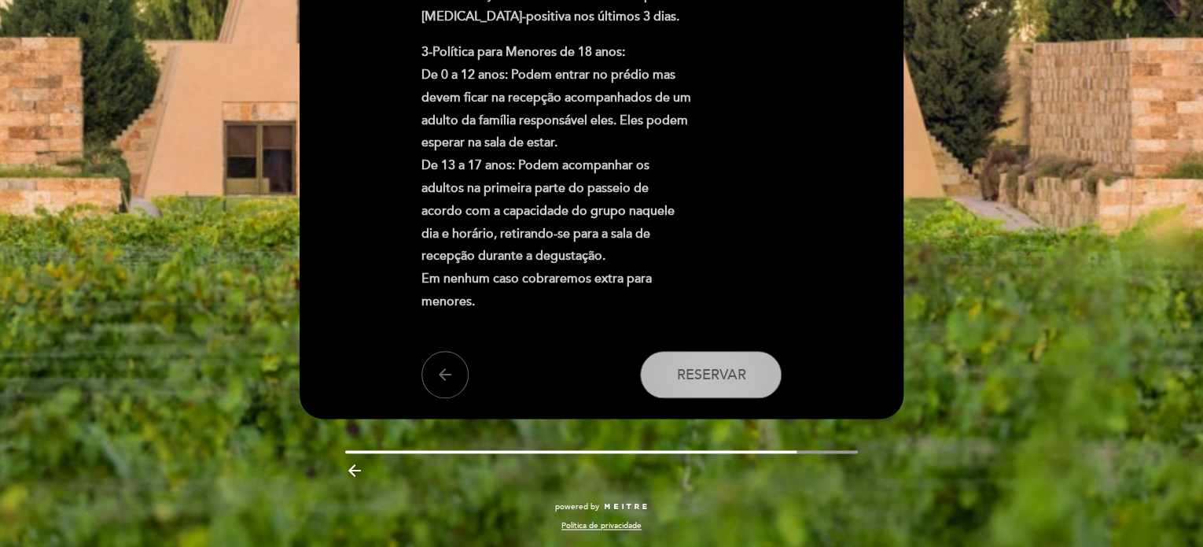
click at [729, 385] on button "Reservar" at bounding box center [711, 374] width 142 height 47
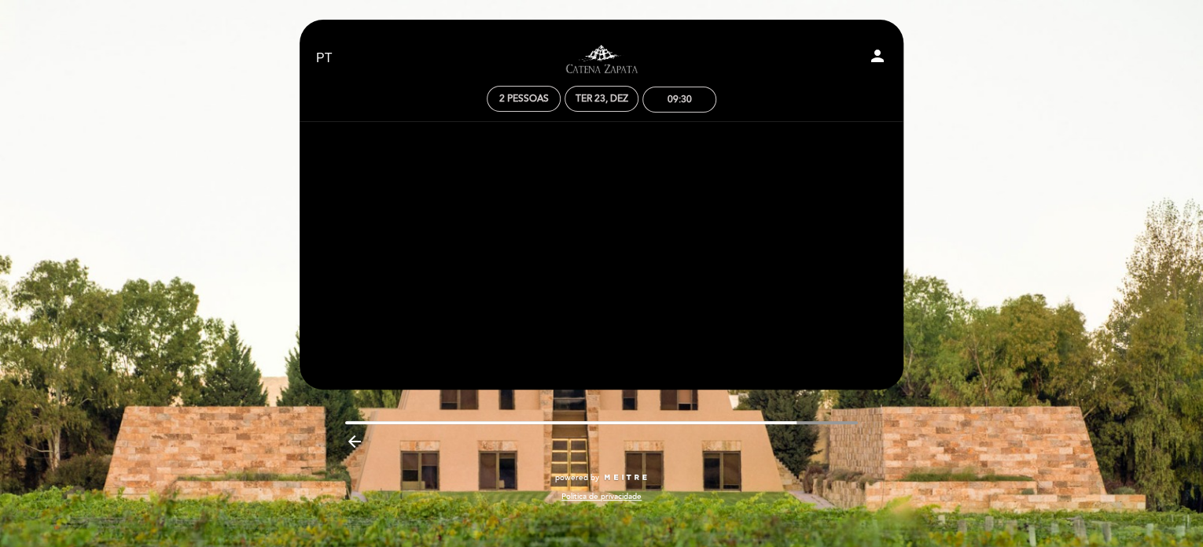
scroll to position [0, 0]
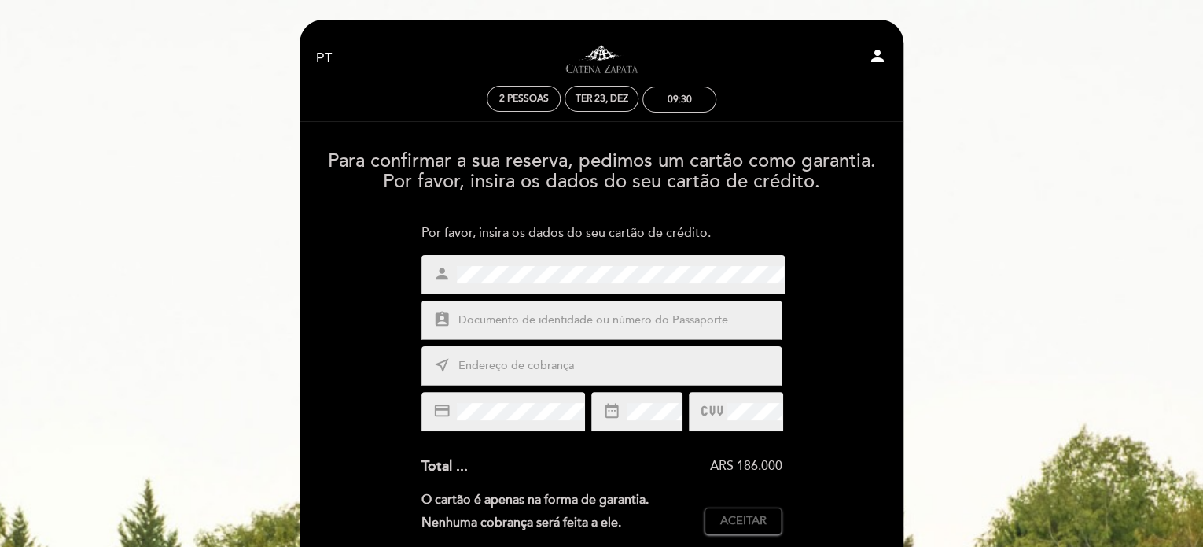
click at [517, 317] on input "text" at bounding box center [620, 320] width 327 height 18
paste input "4984071166502834"
type input "4984071166502834"
click at [552, 372] on input "text" at bounding box center [620, 366] width 327 height 18
type input "Rotary Club"
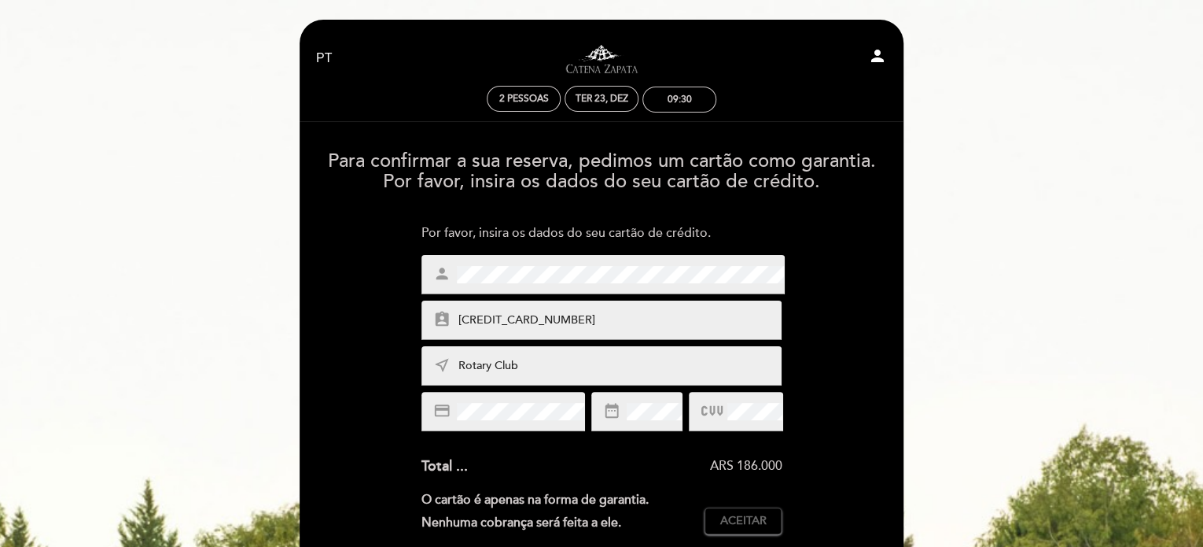
drag, startPoint x: 572, startPoint y: 318, endPoint x: 461, endPoint y: 316, distance: 110.9
click at [461, 316] on input "4984071166502834" at bounding box center [620, 320] width 327 height 18
click at [563, 318] on input "4984071166502834" at bounding box center [620, 320] width 327 height 18
type input "4"
type input "21830193791"
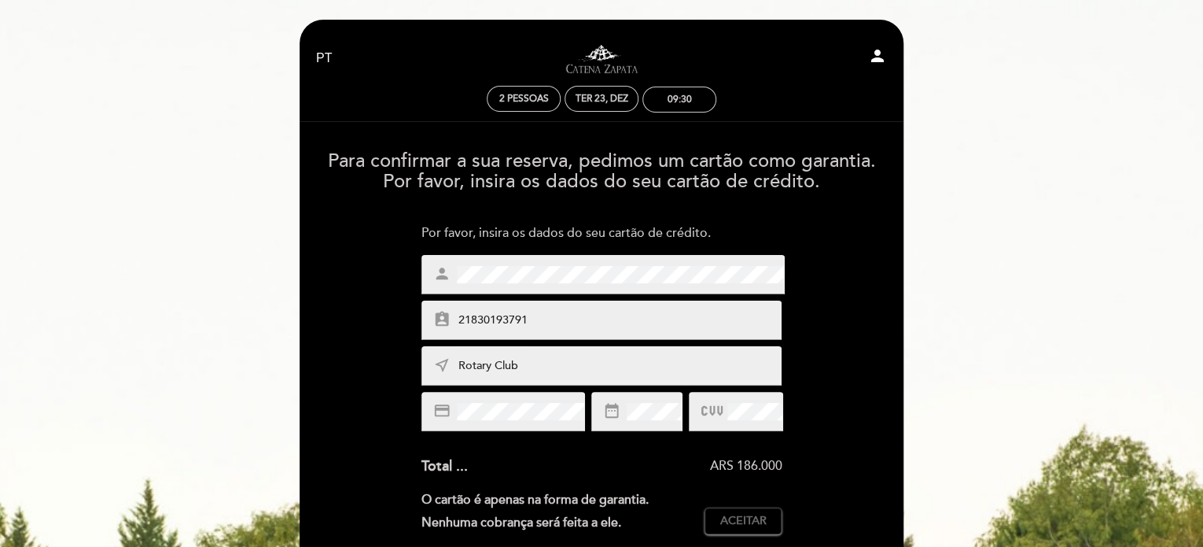
click at [645, 400] on div "date_range" at bounding box center [636, 411] width 91 height 39
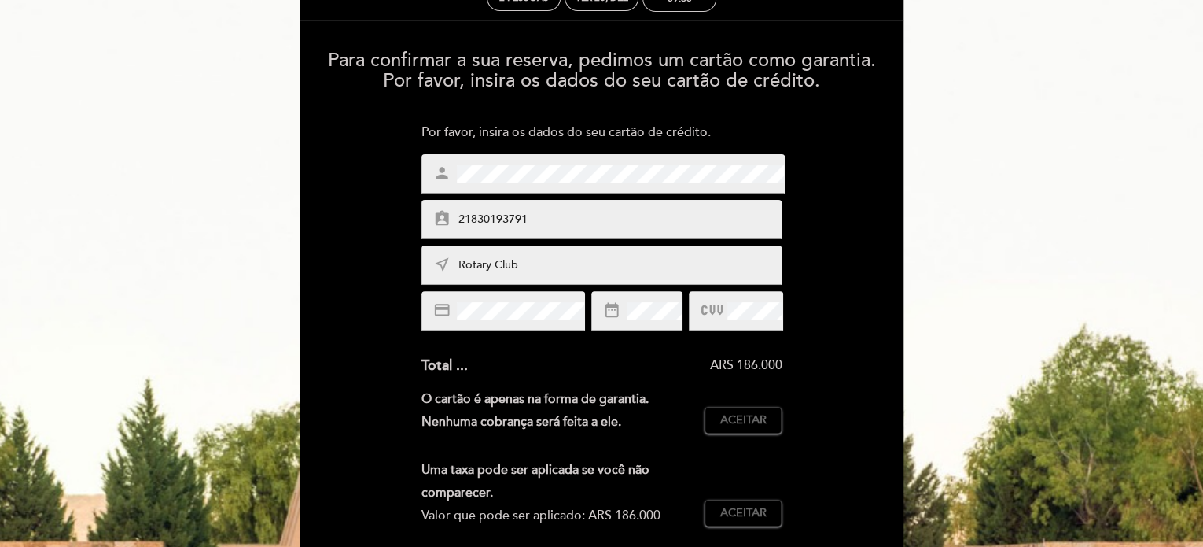
scroll to position [315, 0]
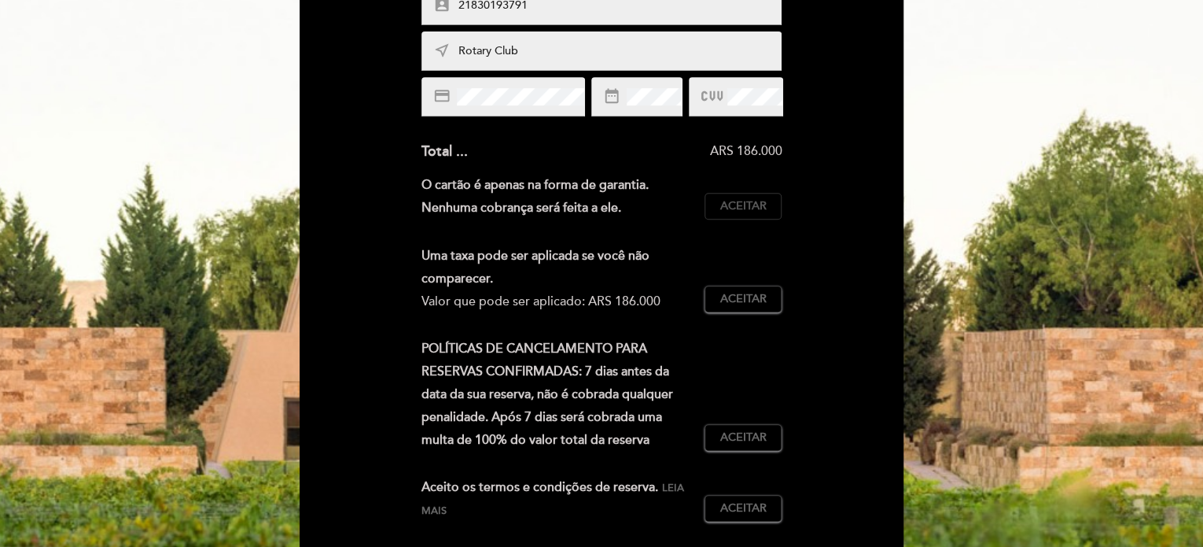
click at [753, 212] on span "Aceitar" at bounding box center [743, 206] width 46 height 17
click at [765, 291] on span "Aceitar" at bounding box center [743, 299] width 46 height 17
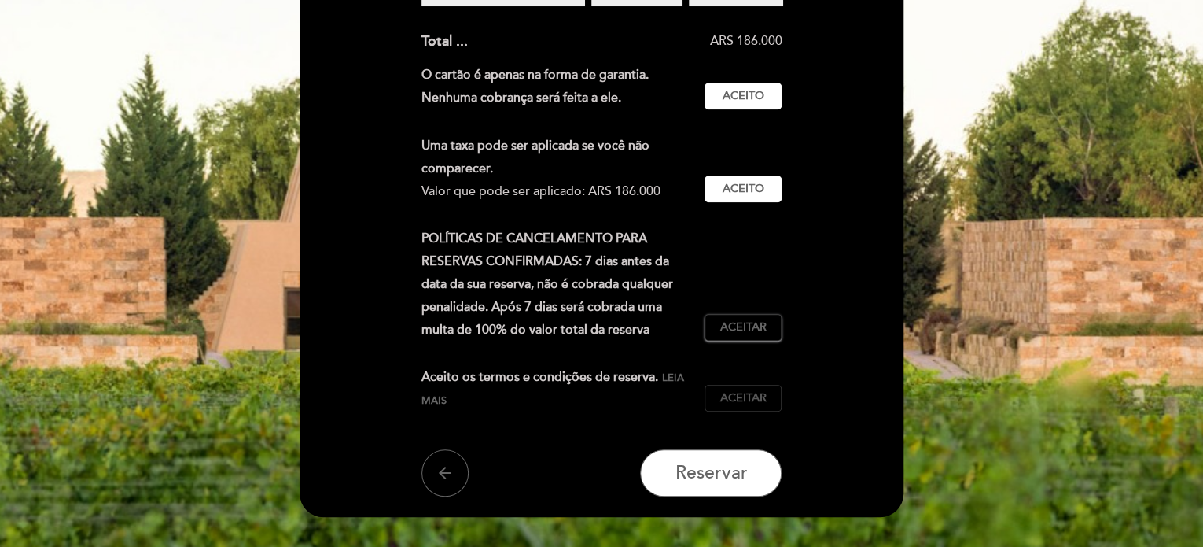
scroll to position [522, 0]
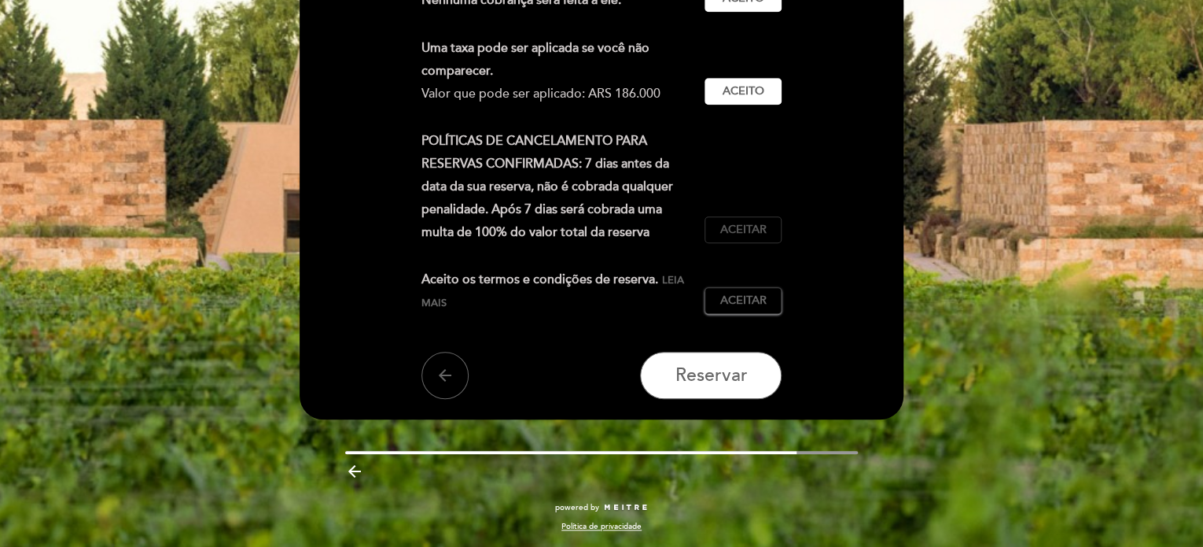
click at [756, 219] on button "Aceitar Aceito" at bounding box center [743, 229] width 77 height 27
click at [758, 308] on button "Aceitar Aceito" at bounding box center [743, 300] width 77 height 27
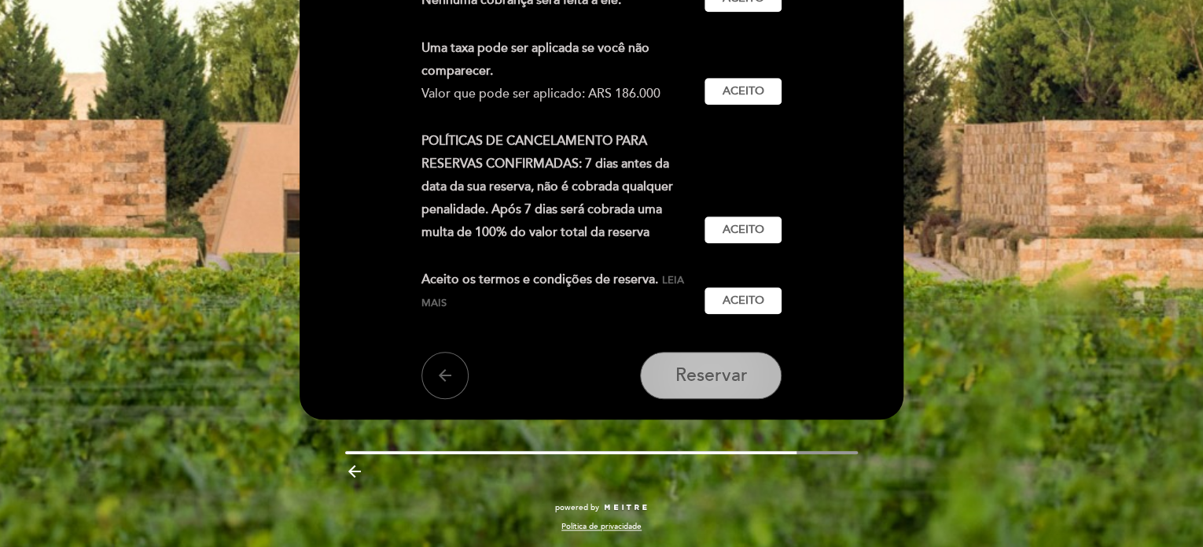
click at [699, 381] on span "Reservar" at bounding box center [711, 375] width 72 height 22
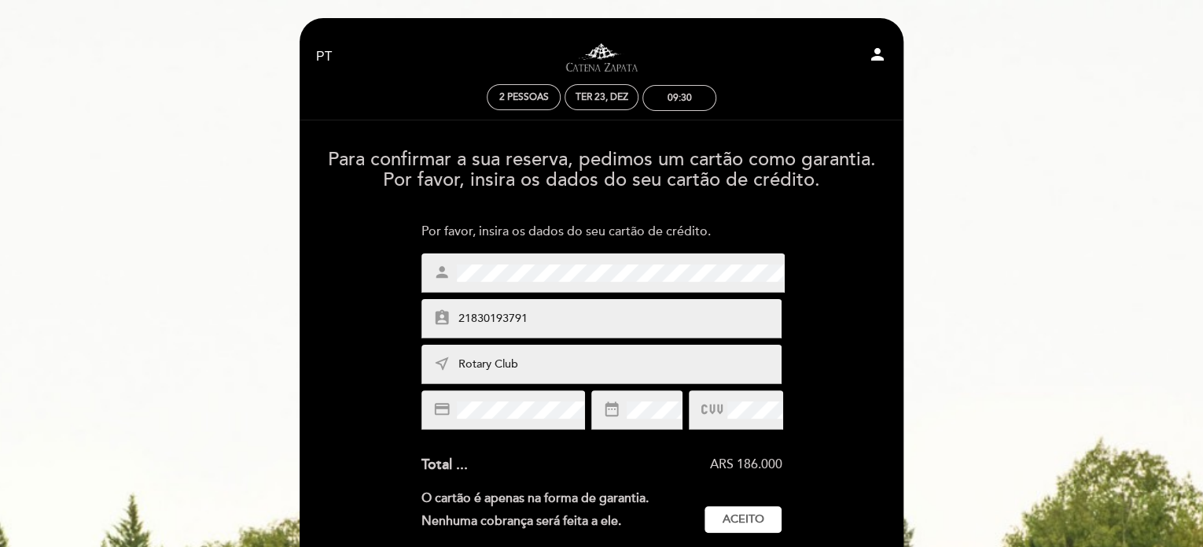
scroll to position [0, 0]
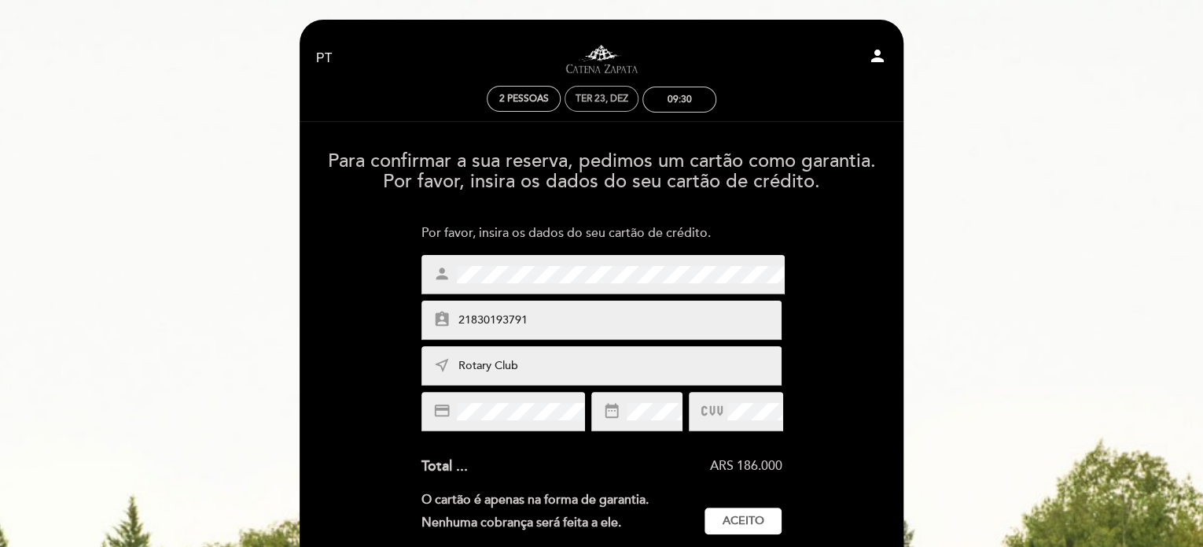
click at [610, 98] on div "Ter 23, dez" at bounding box center [602, 99] width 53 height 12
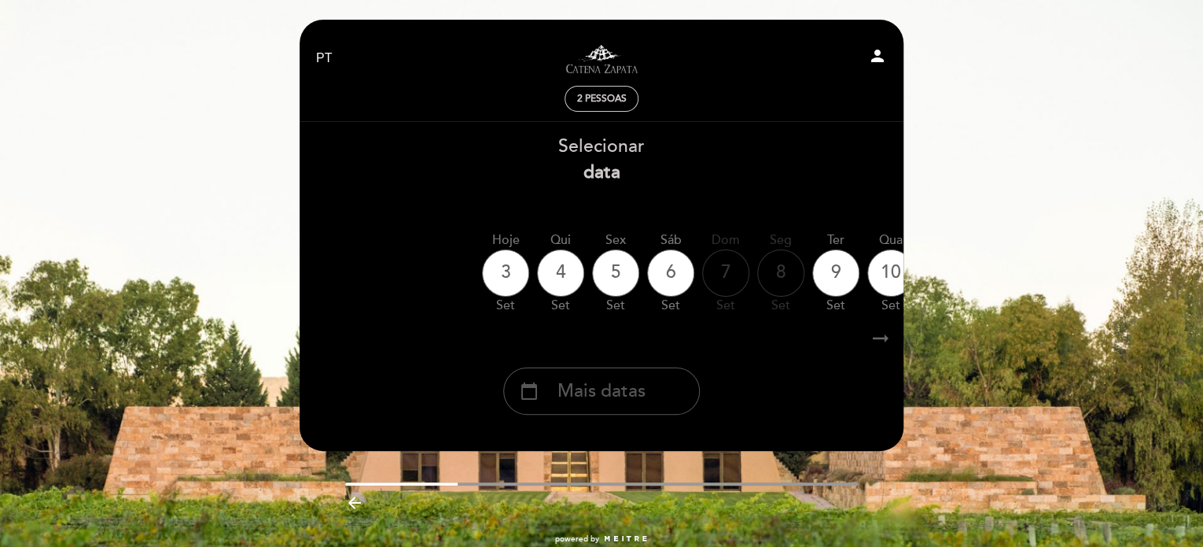
click at [619, 407] on div "calendar_today Mais datas" at bounding box center [601, 390] width 197 height 47
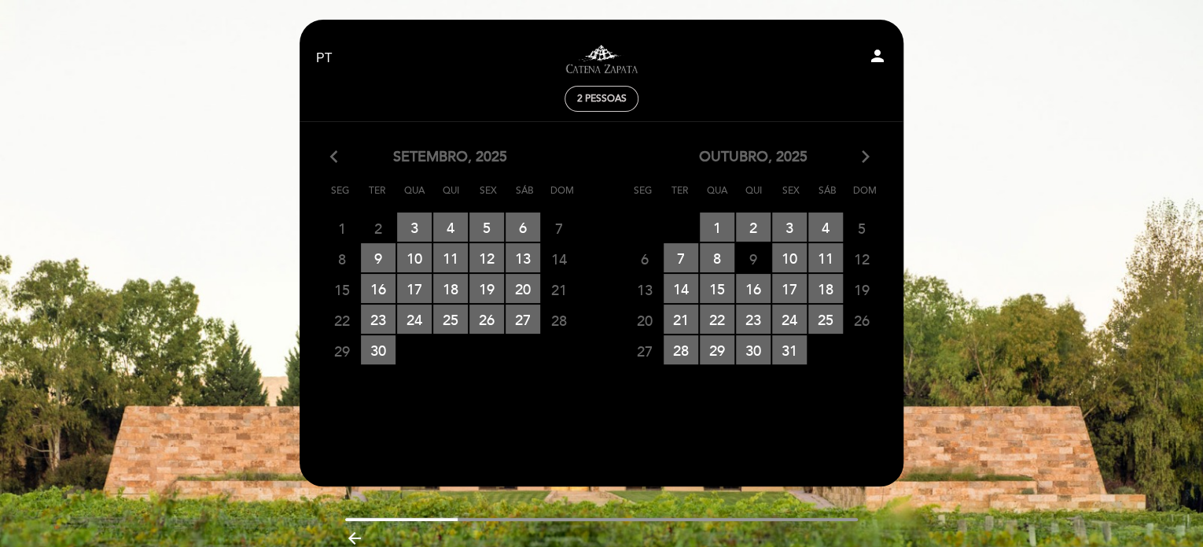
click at [863, 156] on icon "arrow_forward_ios" at bounding box center [866, 157] width 14 height 20
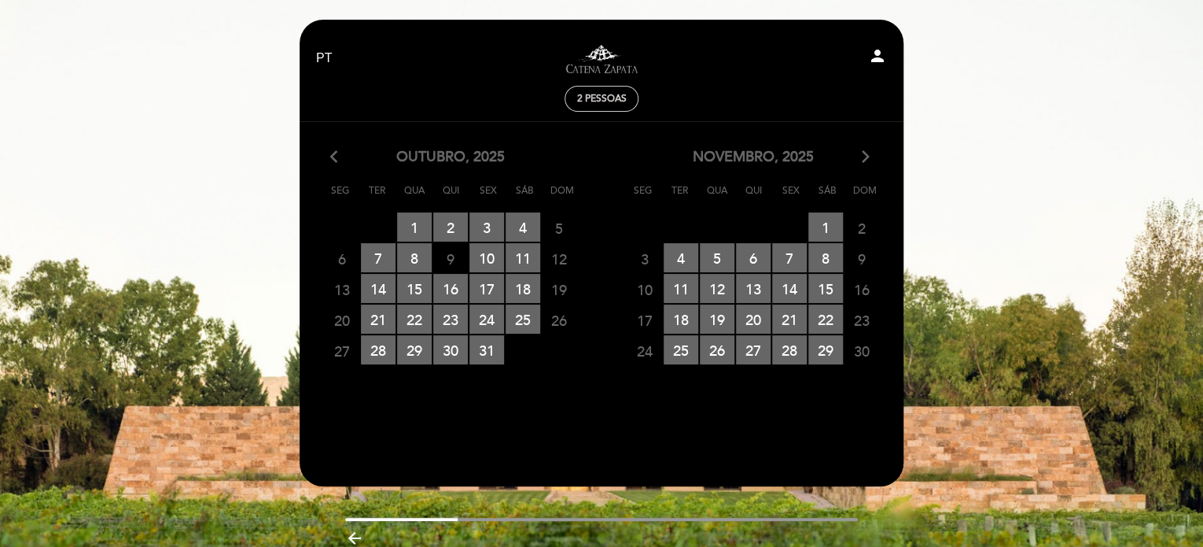
click at [870, 155] on icon "arrow_forward_ios" at bounding box center [866, 157] width 14 height 20
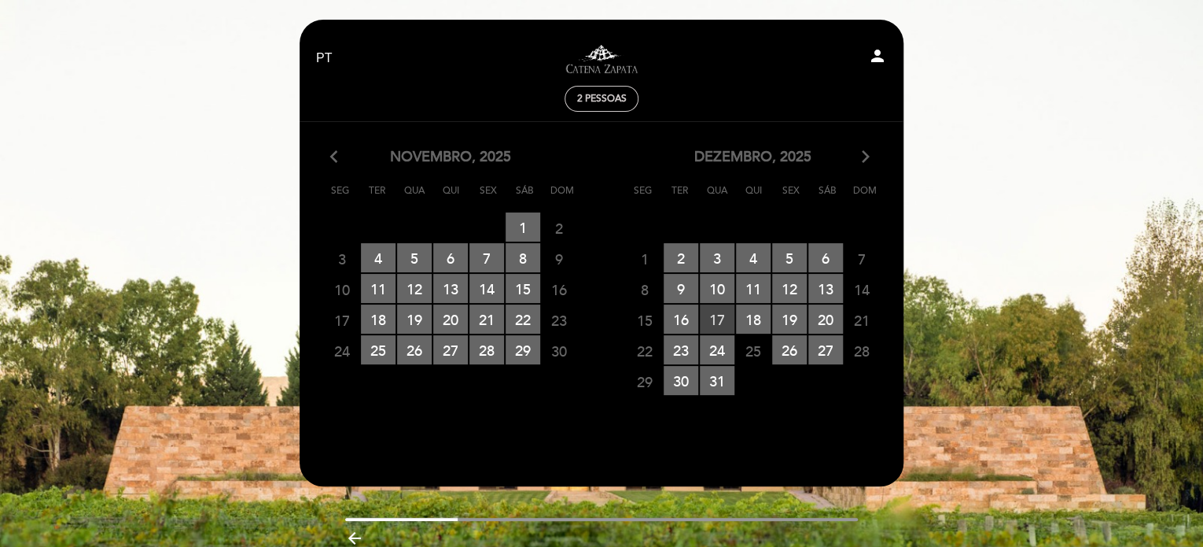
click at [724, 319] on span "17 RESERVAS DISPONÍVEIS" at bounding box center [717, 318] width 35 height 29
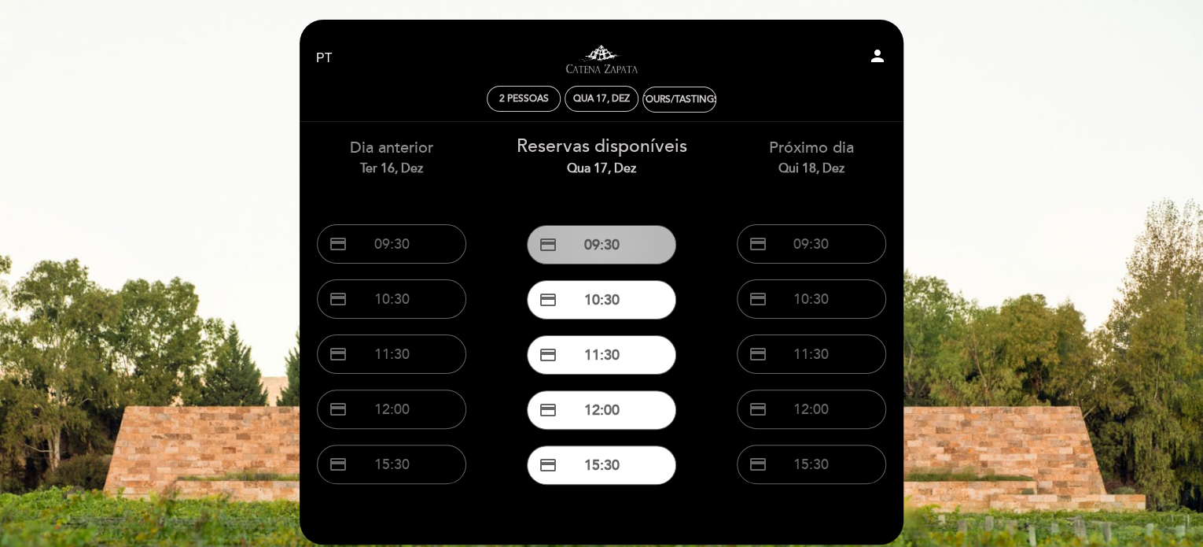
click at [552, 257] on button "credit_card 09:30" at bounding box center [601, 244] width 149 height 39
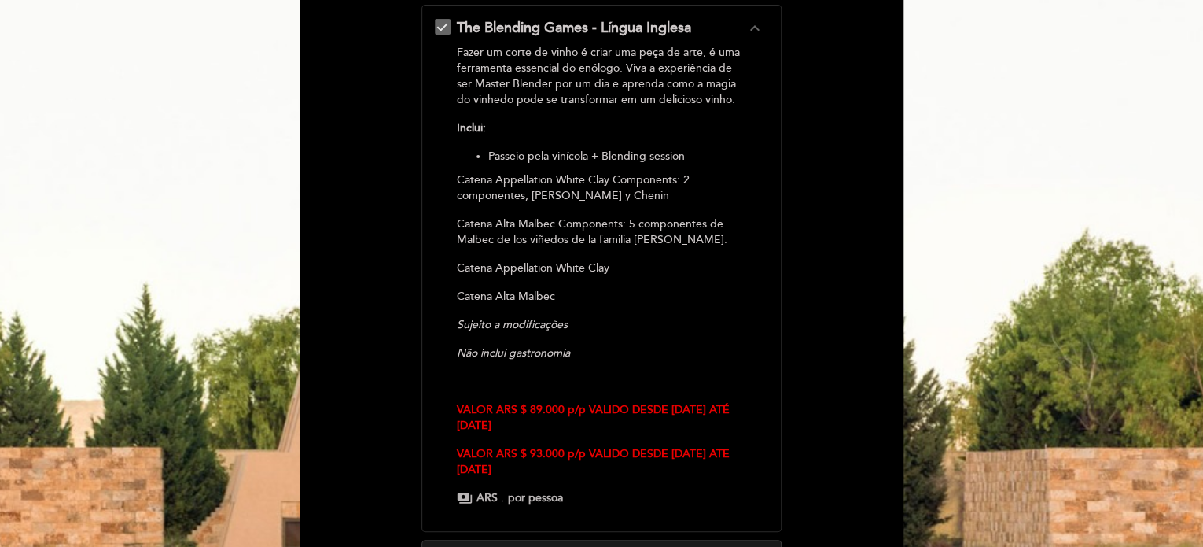
scroll to position [315, 0]
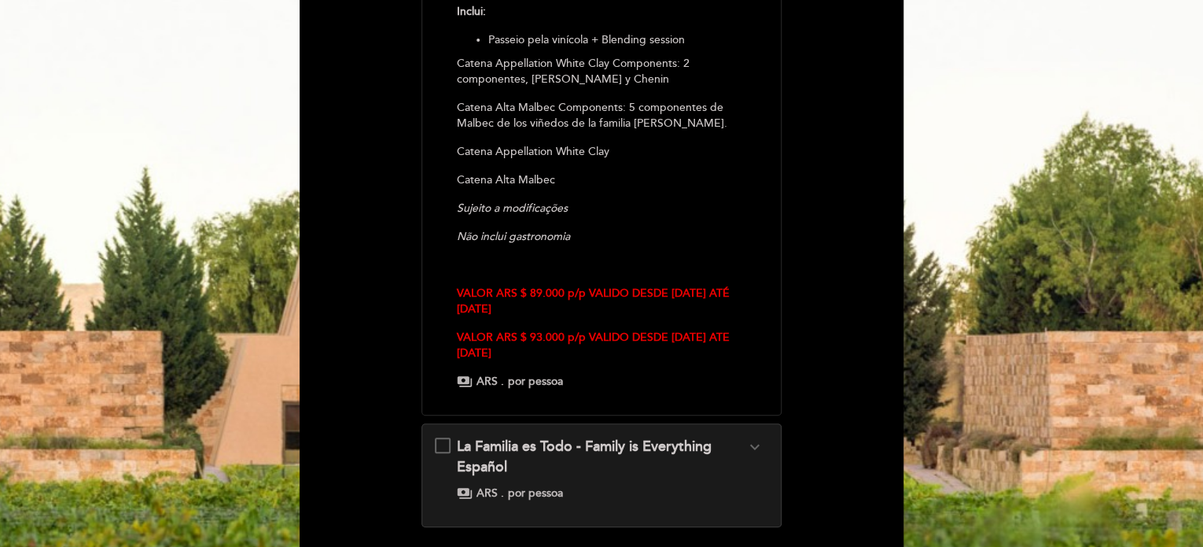
click at [441, 449] on div "La Familia es Todo - Family is Everything Español expand_more Da Itália a Mendo…" at bounding box center [602, 468] width 334 height 64
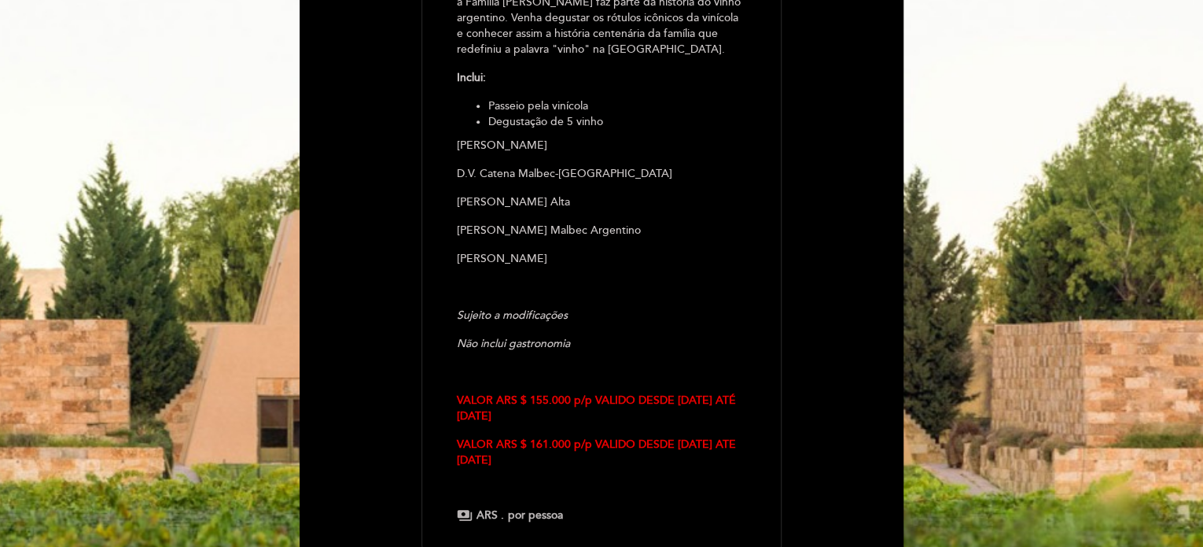
scroll to position [138, 0]
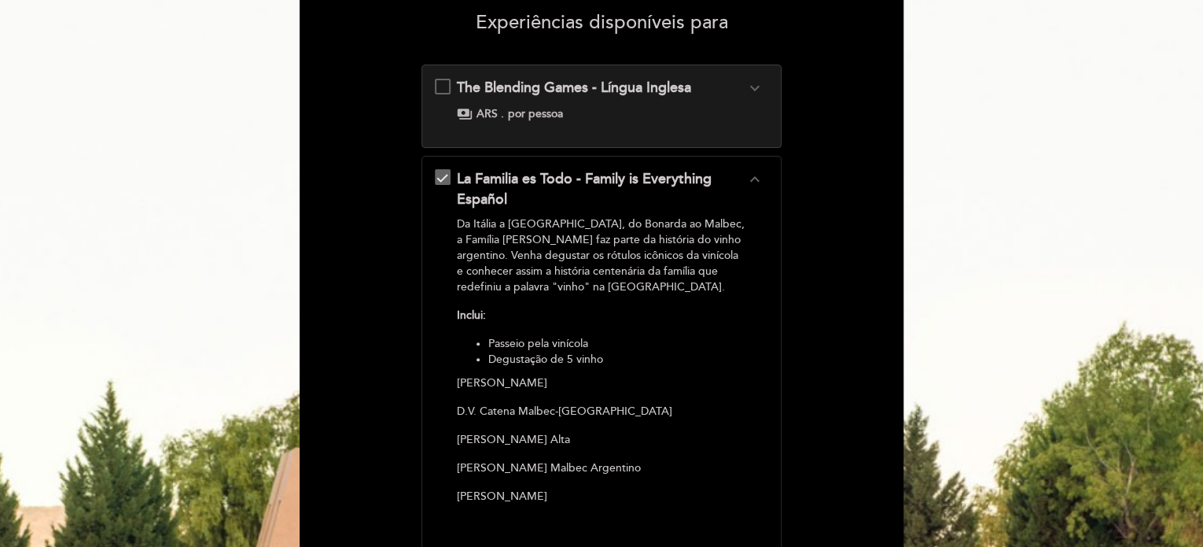
click at [445, 90] on div "The Blending Games - Língua Inglesa expand_more Fazer um corte de vinho é criar…" at bounding box center [602, 100] width 334 height 44
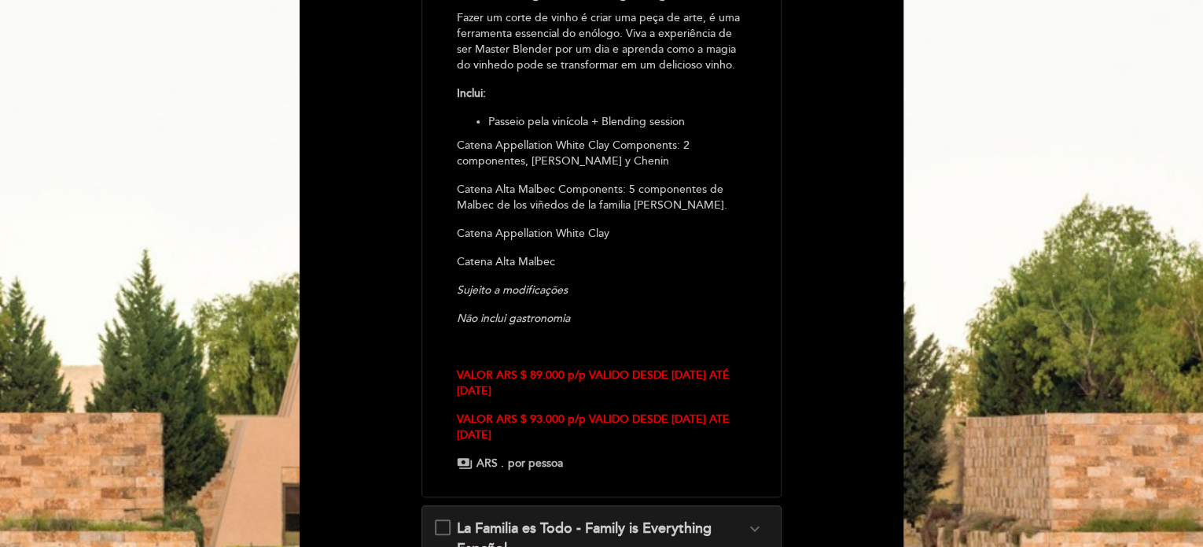
scroll to position [528, 0]
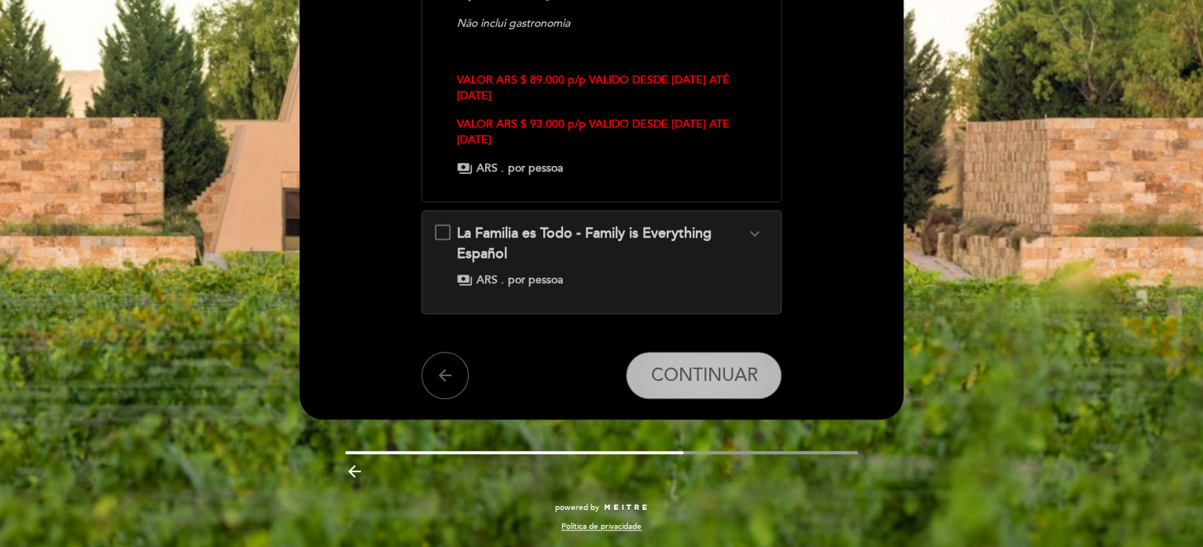
click at [684, 374] on span "CONTINUAR" at bounding box center [703, 375] width 107 height 22
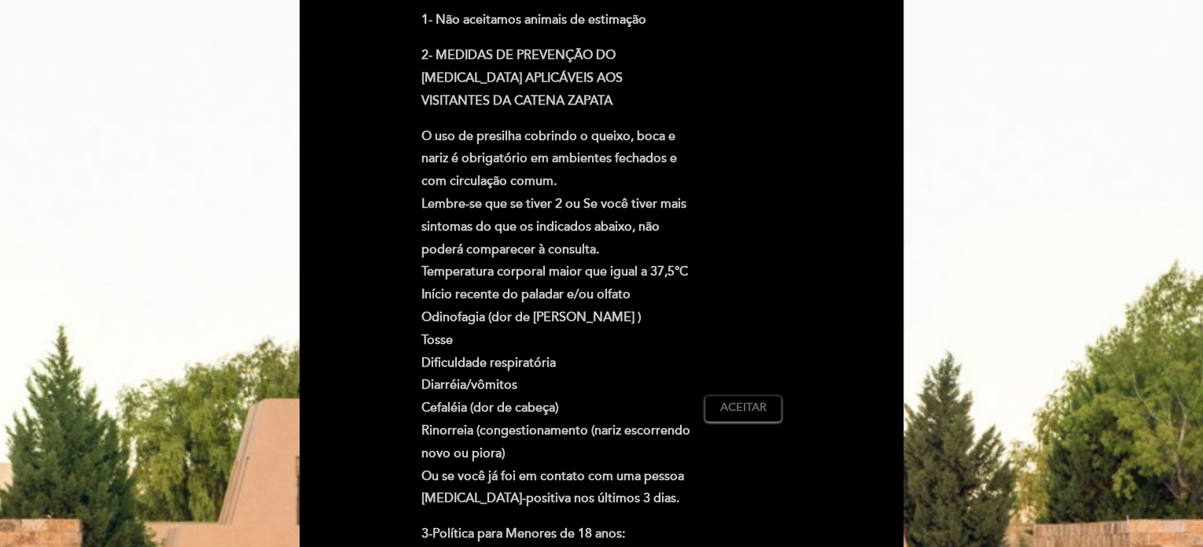
scroll to position [472, 0]
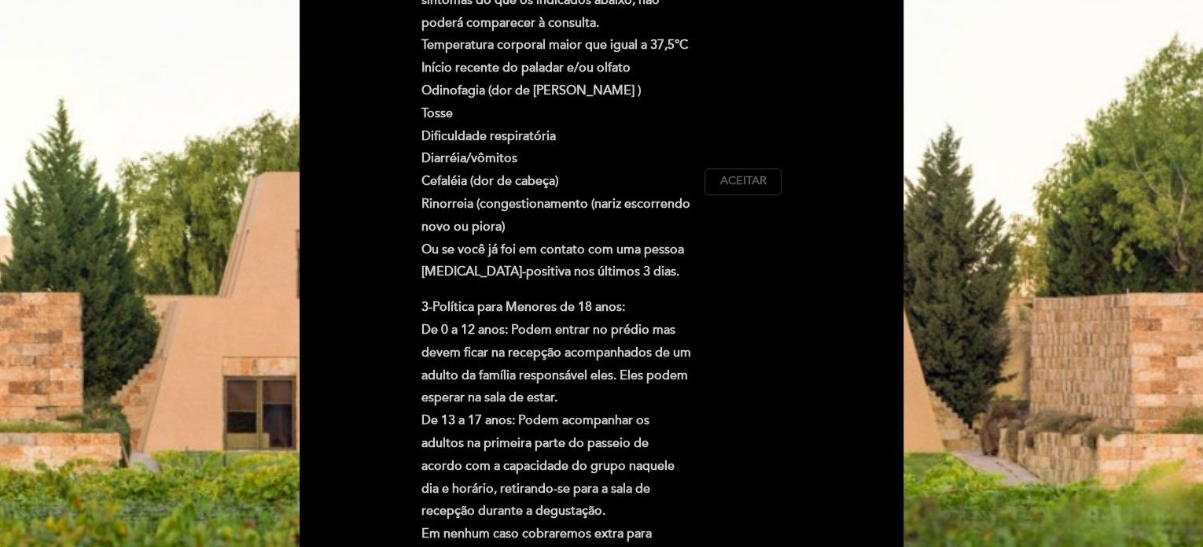
click at [738, 184] on span "Aceitar" at bounding box center [743, 181] width 46 height 17
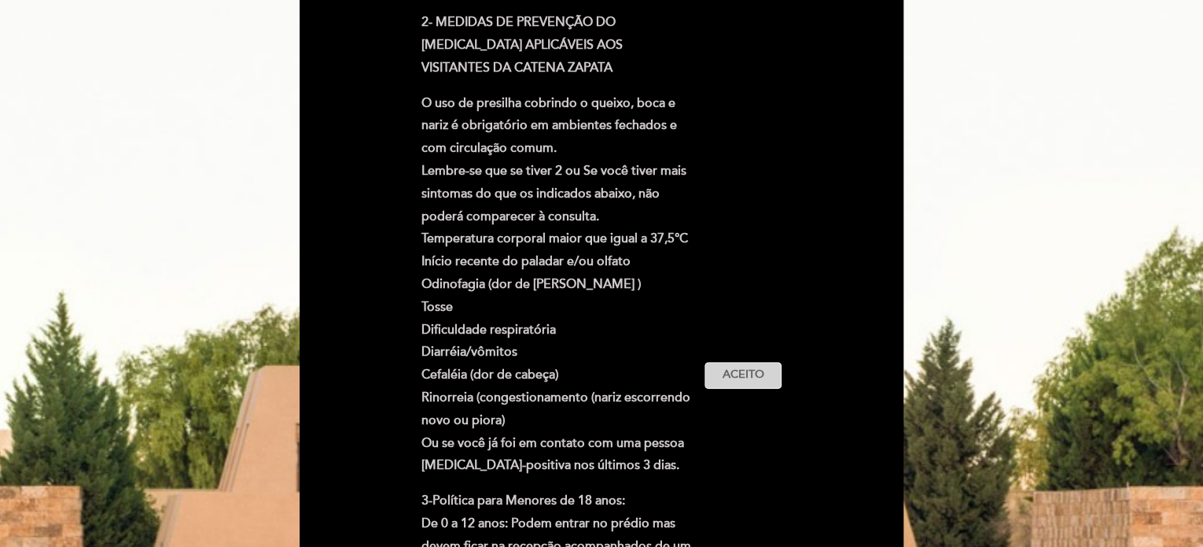
scroll to position [157, 0]
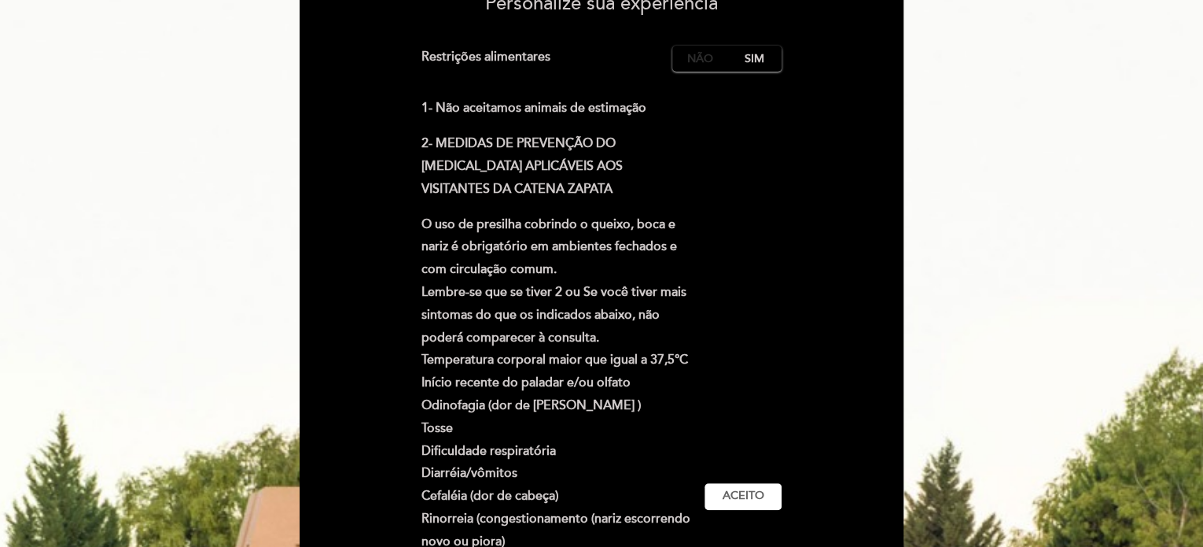
click at [705, 68] on label "Não" at bounding box center [699, 59] width 55 height 26
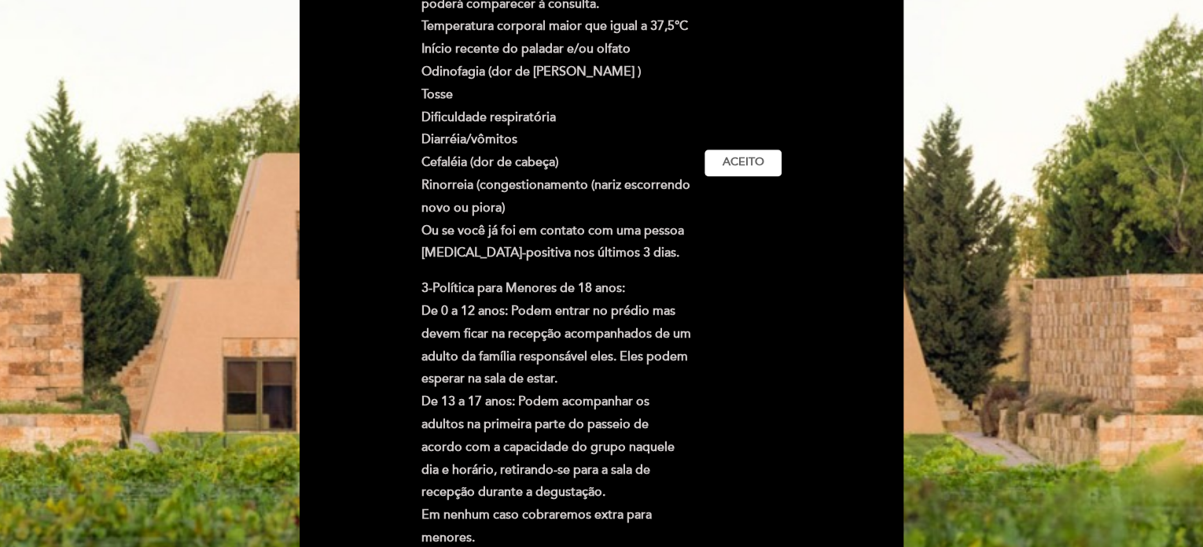
scroll to position [629, 0]
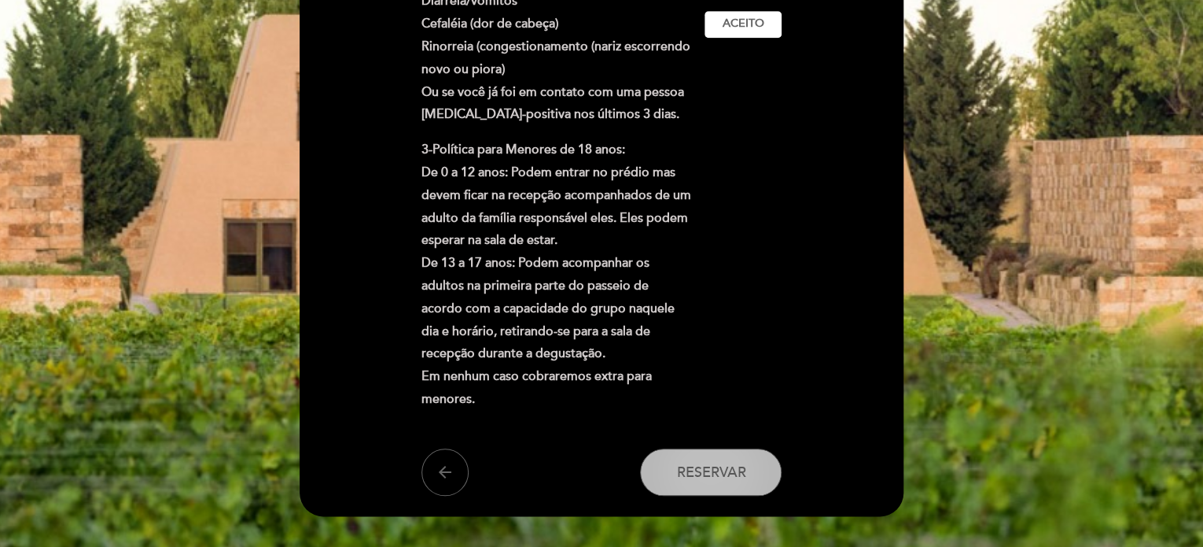
click at [697, 466] on span "Reservar" at bounding box center [710, 471] width 69 height 17
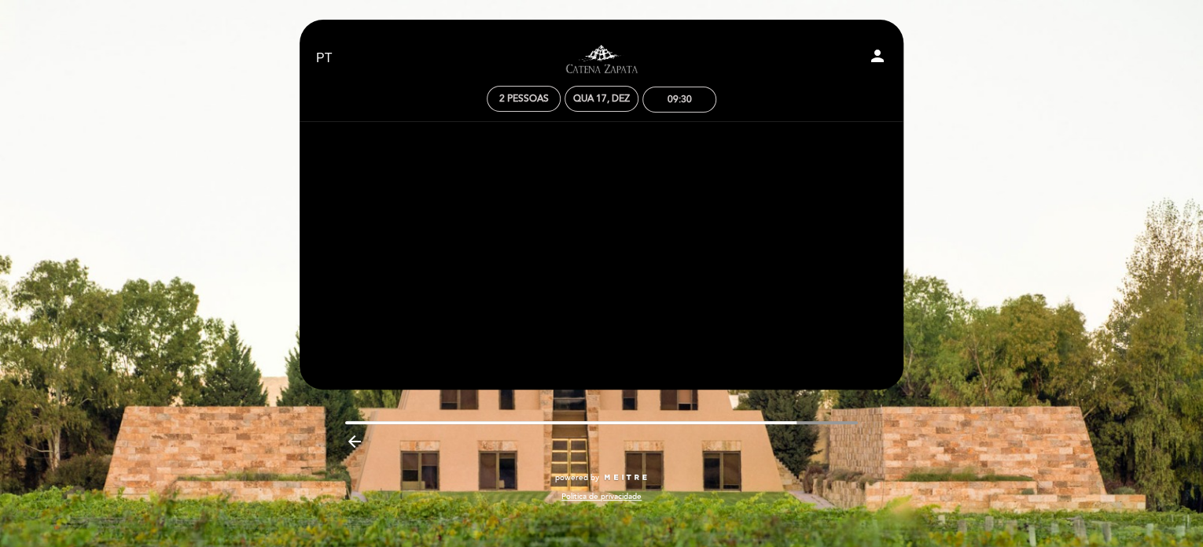
scroll to position [0, 0]
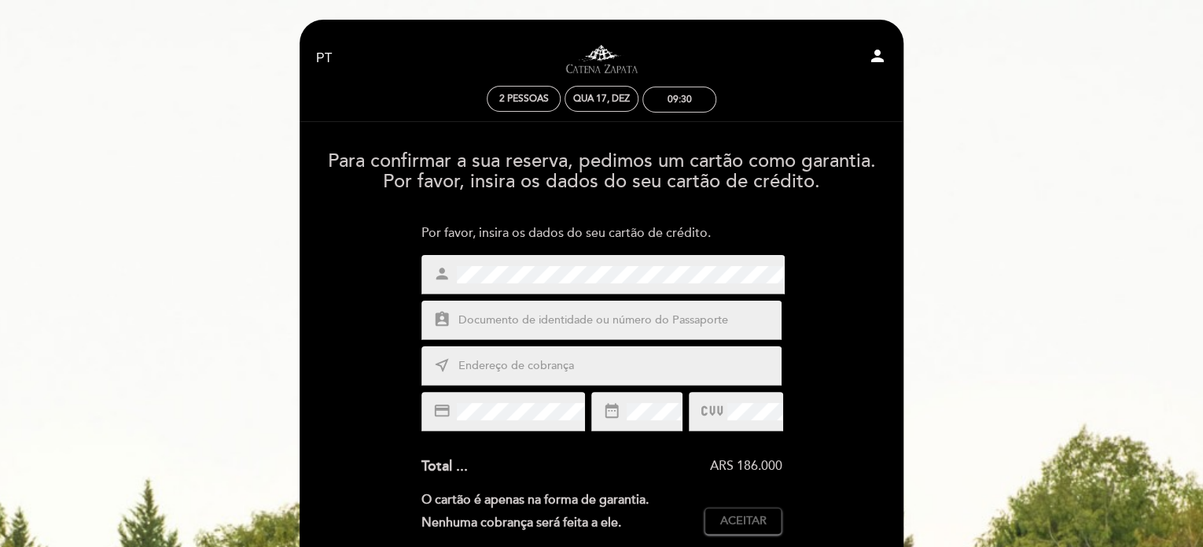
click at [437, 272] on div "person" at bounding box center [604, 274] width 364 height 39
click at [525, 326] on input "text" at bounding box center [620, 320] width 327 height 18
type input "96182503"
click at [560, 359] on input "text" at bounding box center [620, 366] width 327 height 18
type input "av españa, 744"
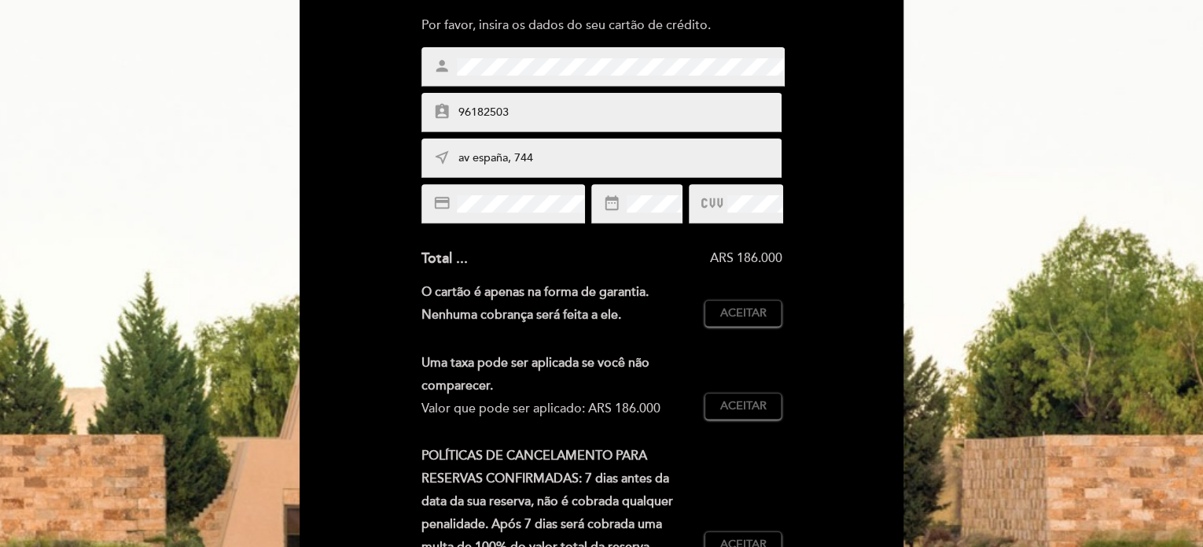
scroll to position [236, 0]
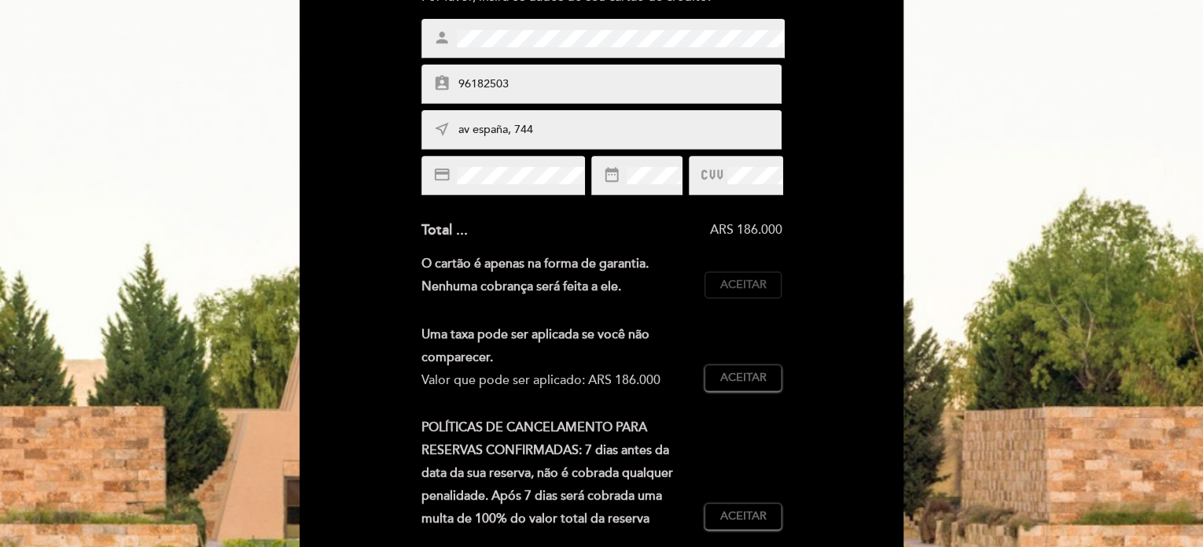
click at [771, 278] on button "Aceitar Aceito" at bounding box center [743, 284] width 77 height 27
click at [762, 372] on span "Aceitar" at bounding box center [743, 378] width 46 height 17
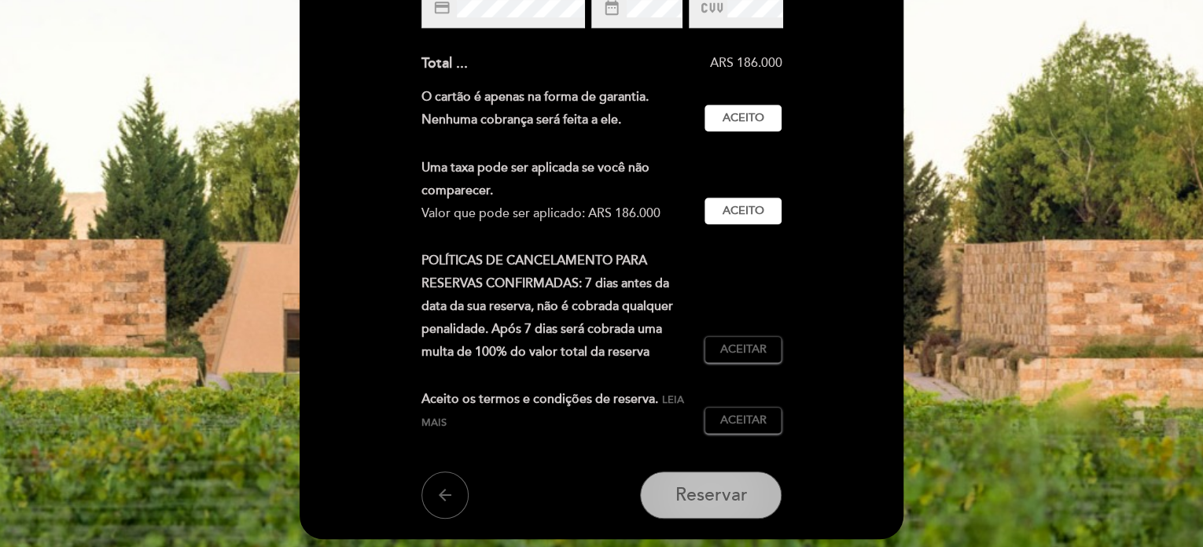
scroll to position [522, 0]
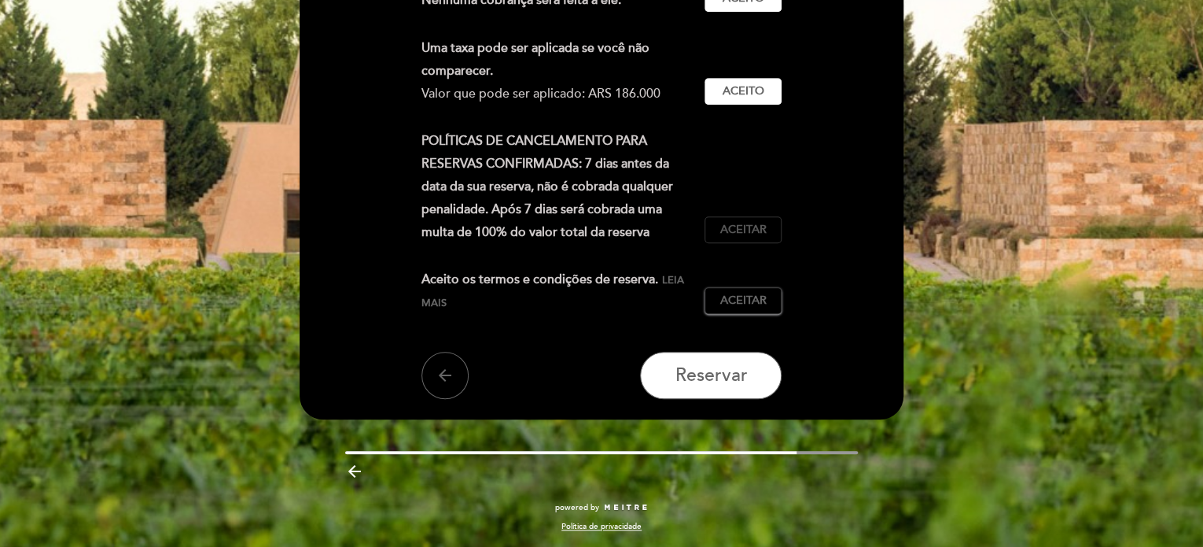
click at [752, 232] on span "Aceitar" at bounding box center [743, 230] width 46 height 17
click at [767, 300] on button "Aceitar Aceito" at bounding box center [743, 300] width 77 height 27
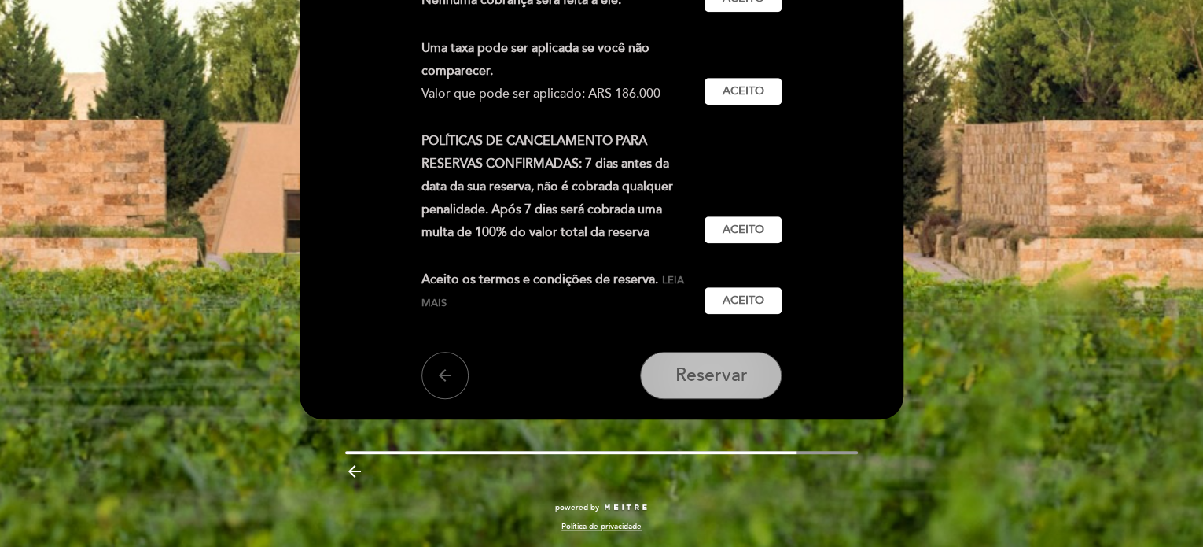
click at [733, 381] on span "Reservar" at bounding box center [711, 375] width 72 height 22
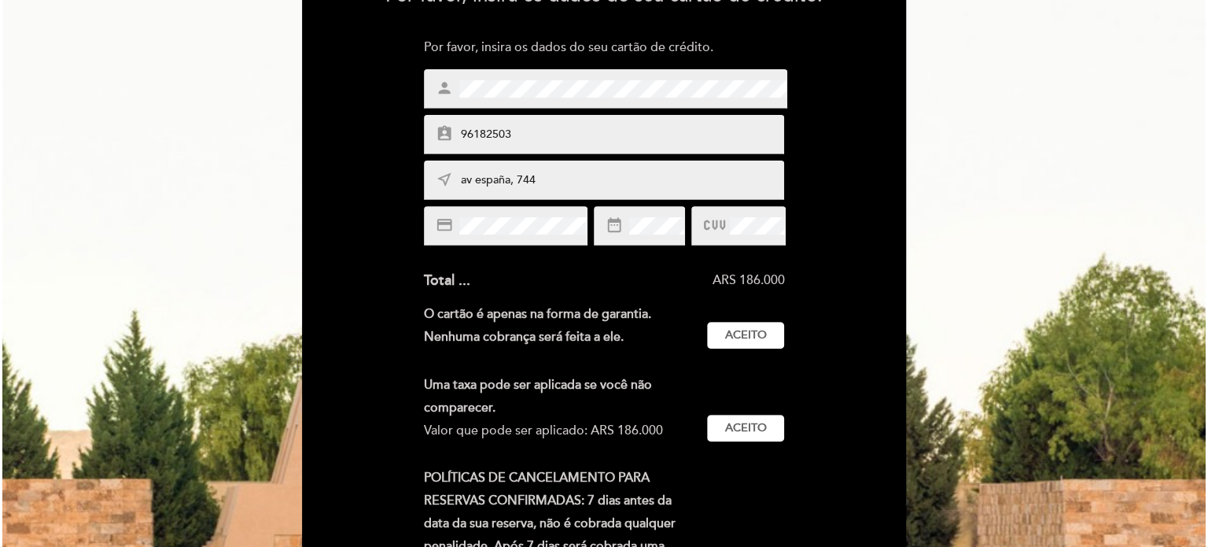
scroll to position [0, 0]
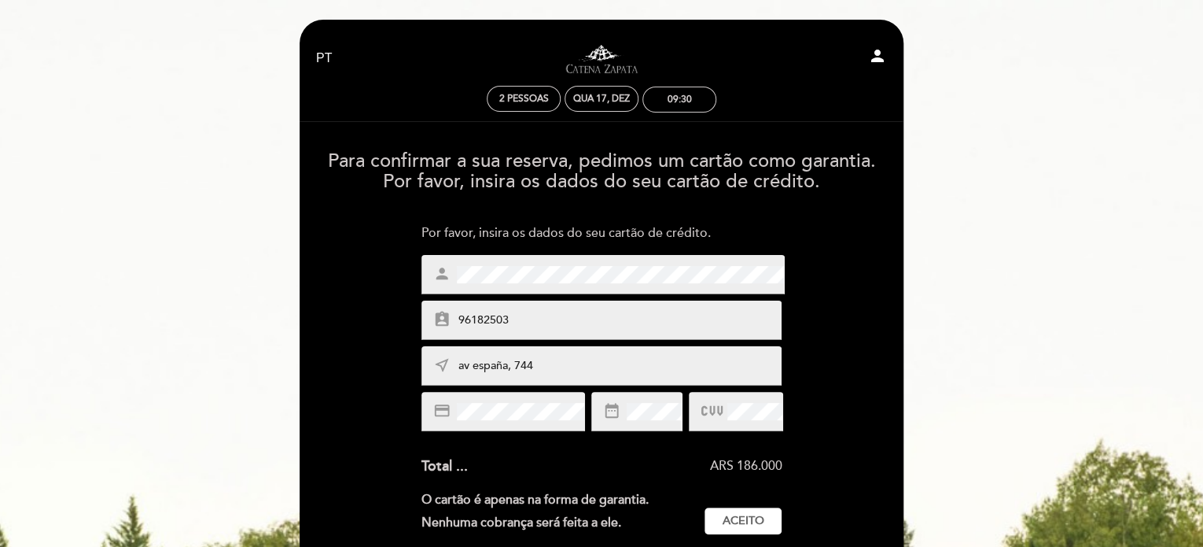
click at [883, 52] on icon "person" at bounding box center [877, 55] width 19 height 19
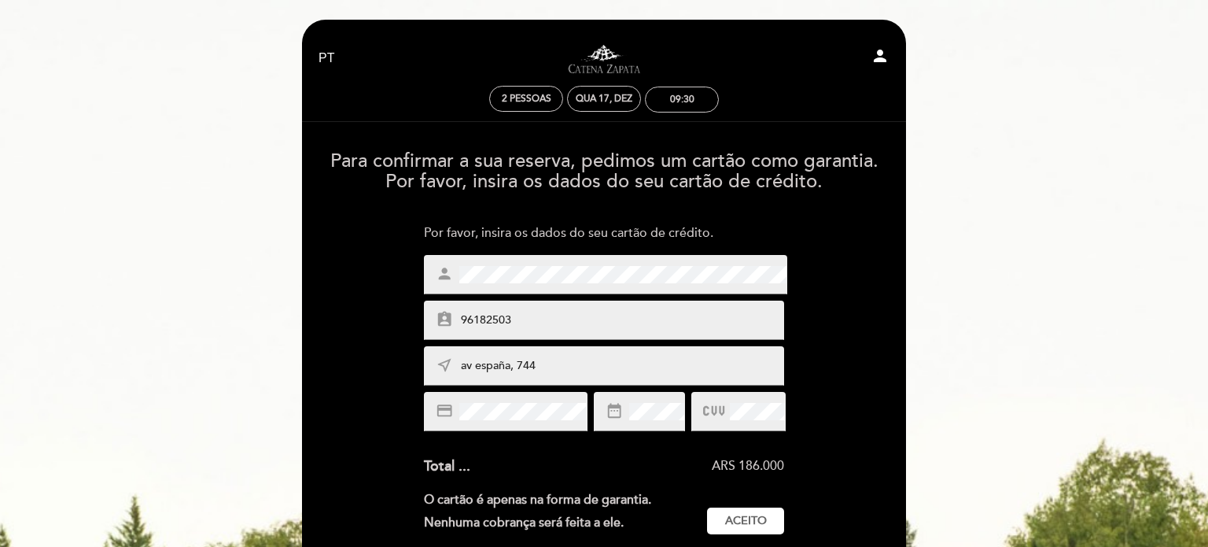
select select "pt"
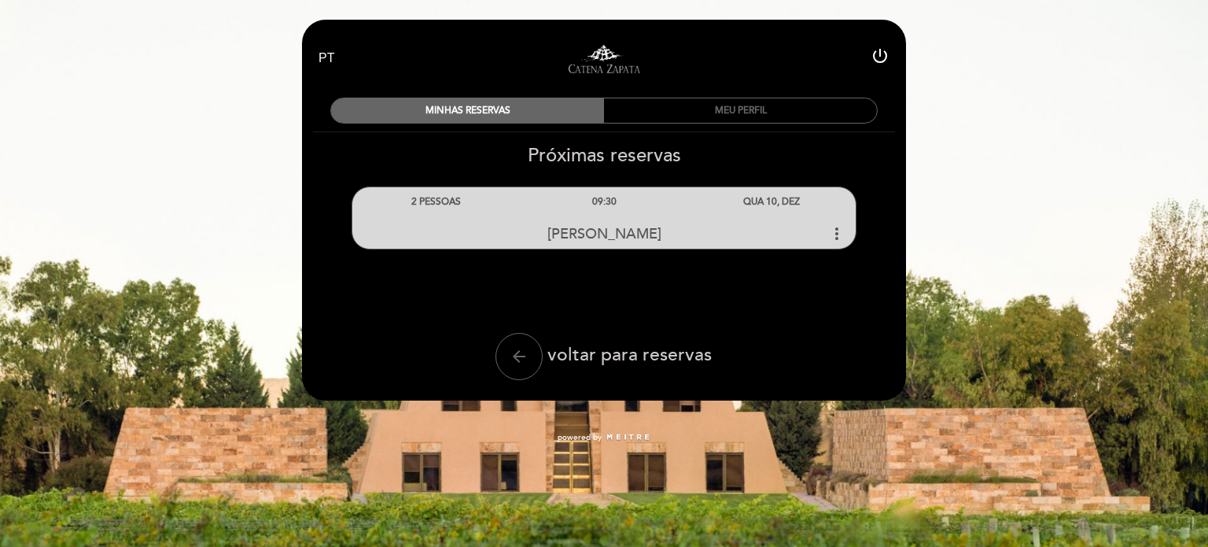
click at [879, 49] on icon "power_settings_new" at bounding box center [880, 55] width 19 height 19
select select "pt"
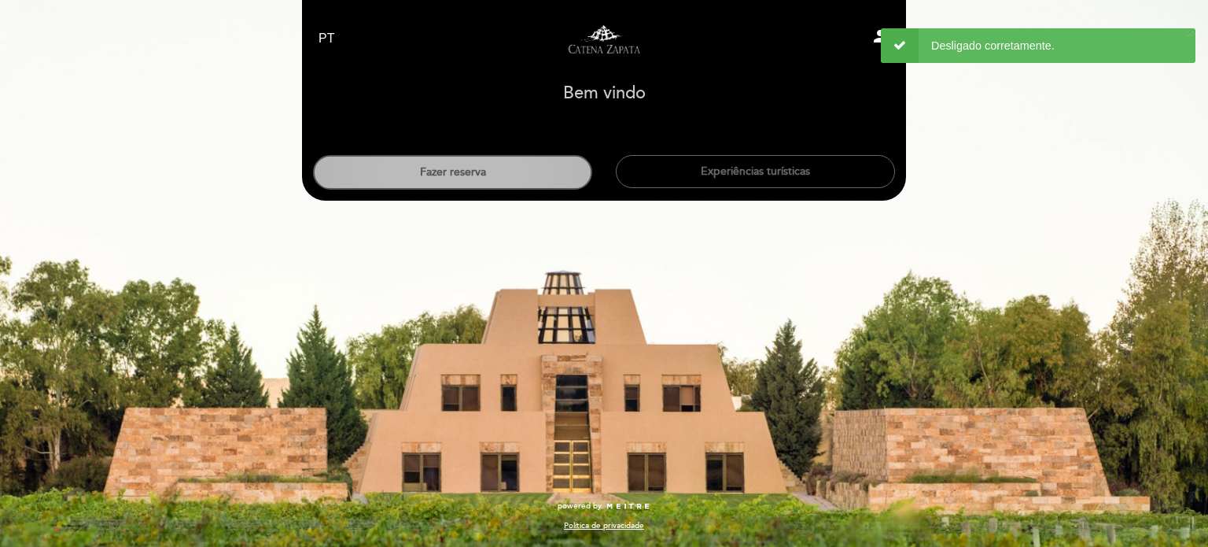
click at [497, 182] on button "Fazer reserva" at bounding box center [452, 172] width 279 height 35
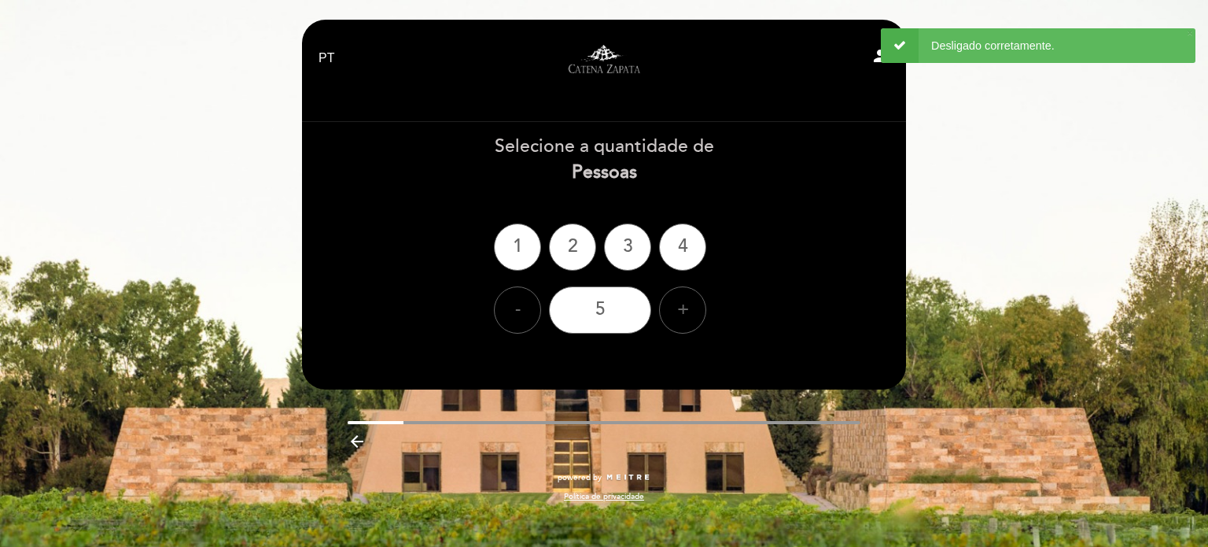
click at [876, 53] on icon "person" at bounding box center [880, 55] width 19 height 19
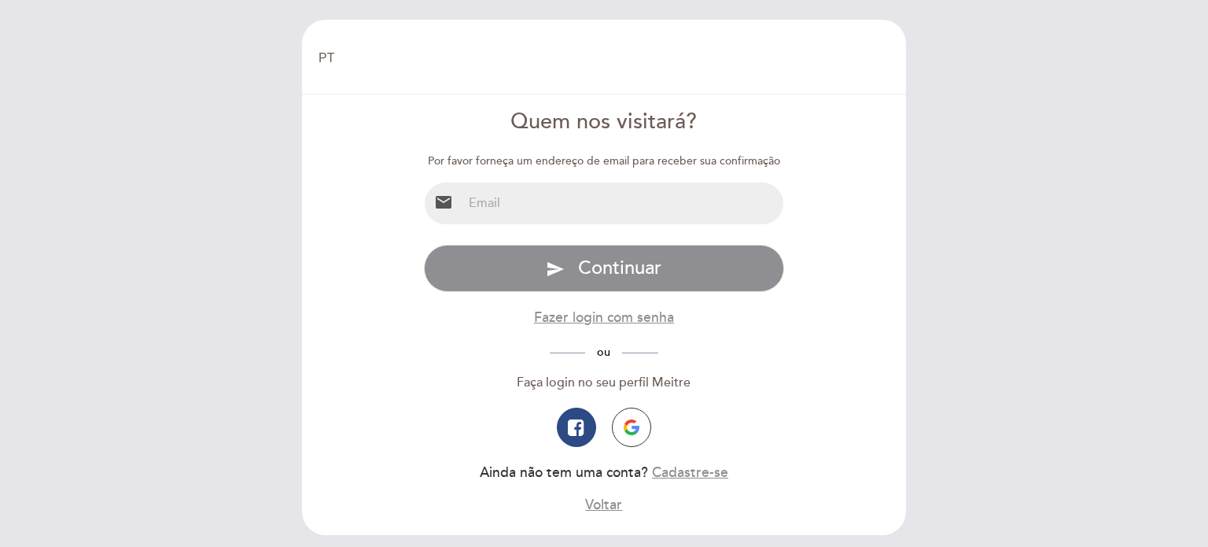
select select "pt"
click at [578, 201] on input "email" at bounding box center [623, 203] width 322 height 42
type input "[EMAIL_ADDRESS][DOMAIN_NAME]"
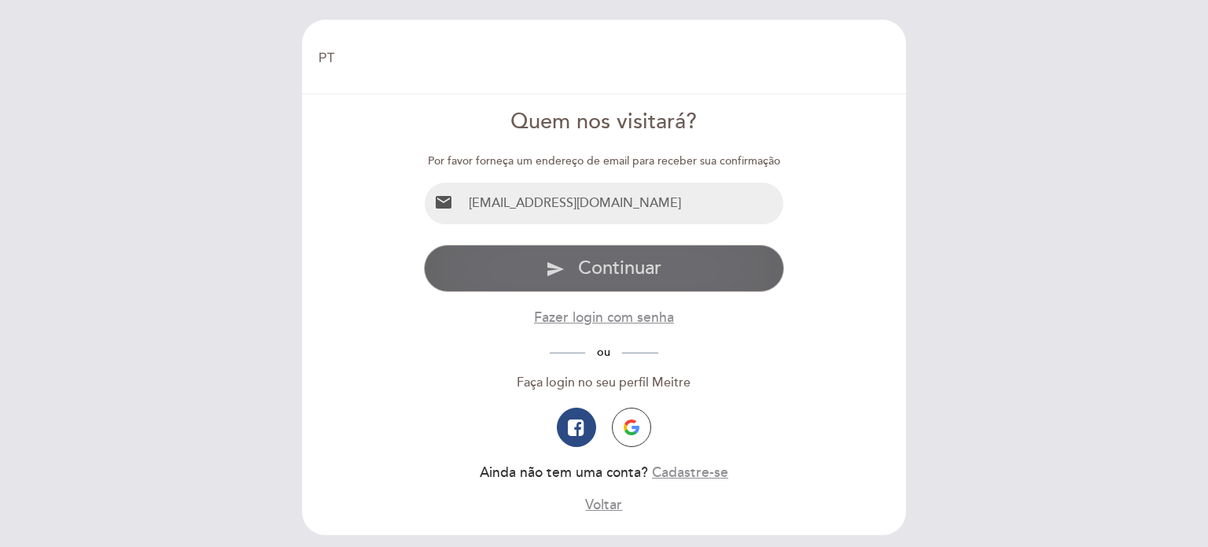
click at [599, 280] on button "send Continuar" at bounding box center [604, 268] width 361 height 47
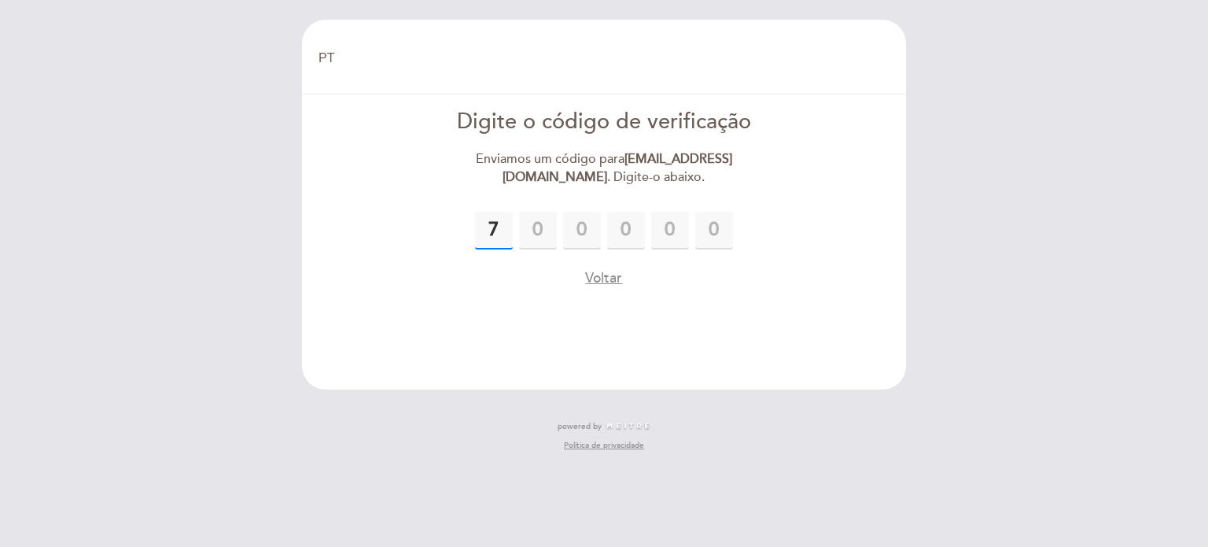
type input "7"
type input "2"
type input "3"
type input "0"
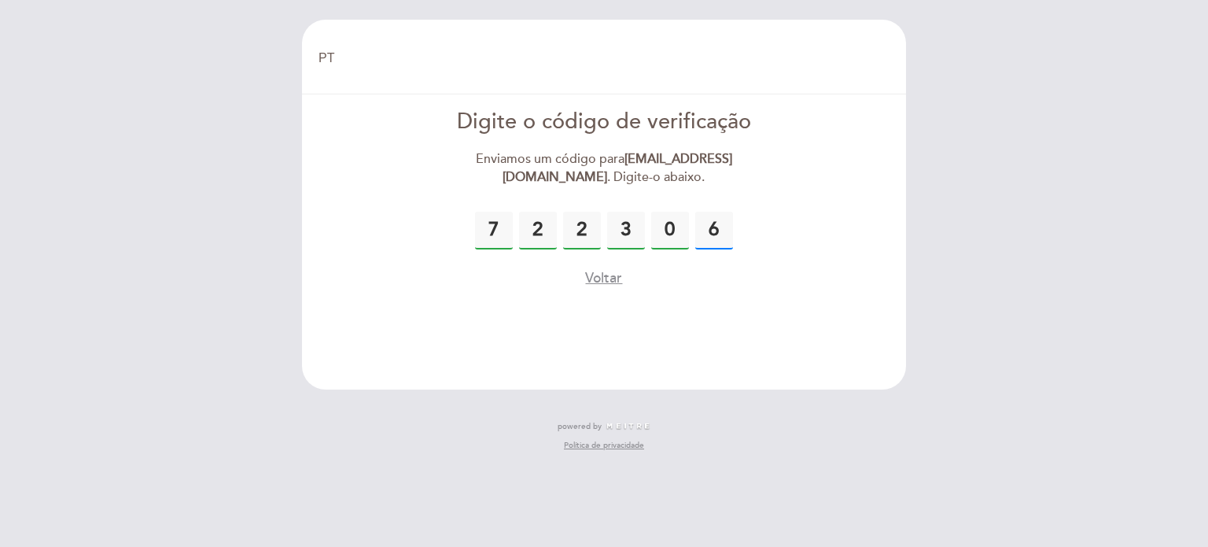
type input "6"
